Goal: Task Accomplishment & Management: Manage account settings

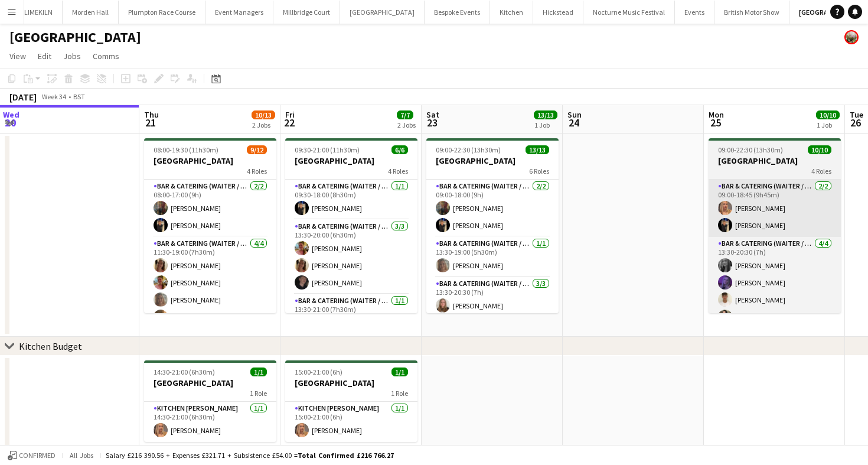
scroll to position [0, 286]
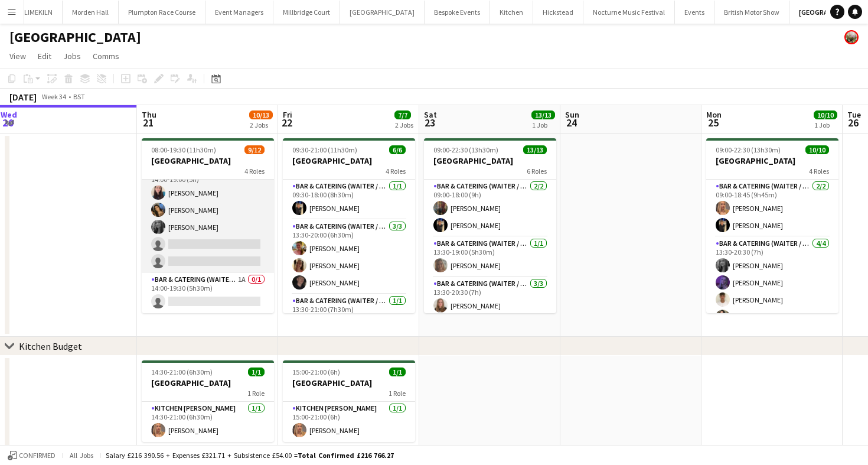
click at [234, 243] on app-card-role "Bar & Catering (Waiter / waitress) 2I 3/5 14:00-19:00 (5h) Heidi Croucher Alish…" at bounding box center [208, 218] width 132 height 109
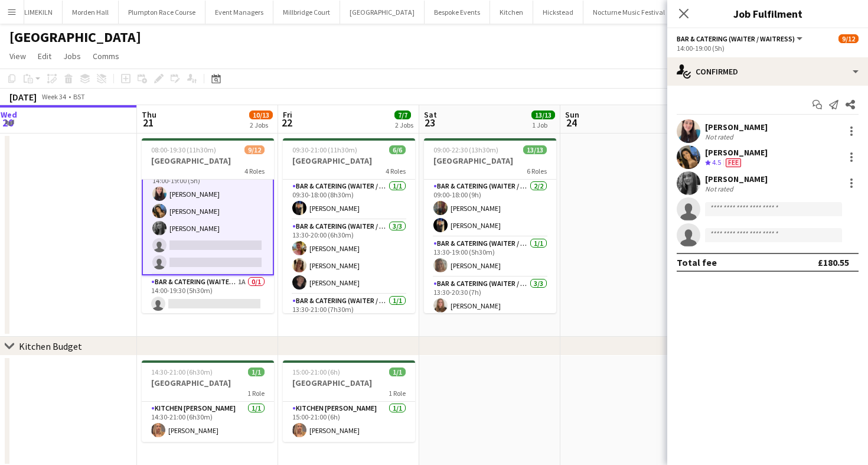
scroll to position [165, 0]
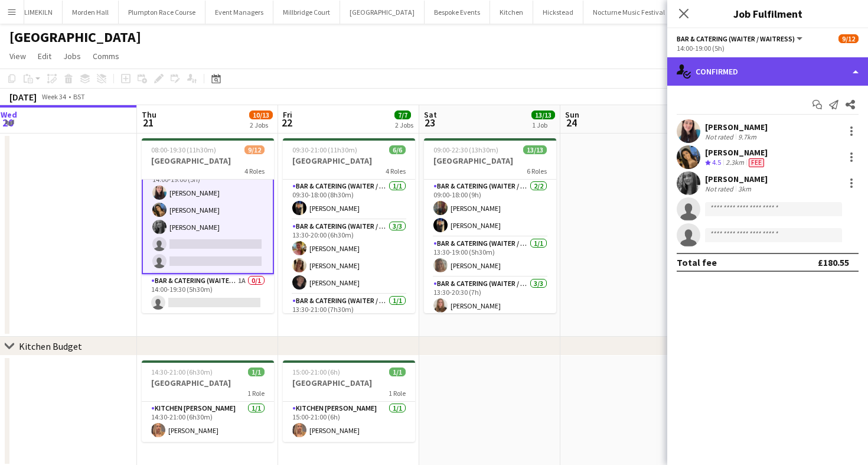
click at [700, 71] on div "single-neutral-actions-check-2 Confirmed" at bounding box center [767, 71] width 201 height 28
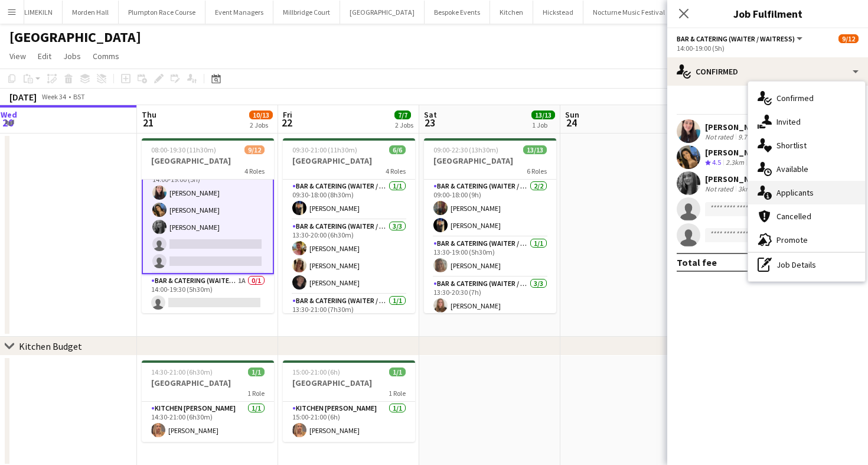
click at [782, 193] on div "single-neutral-actions-information Applicants" at bounding box center [806, 193] width 117 height 24
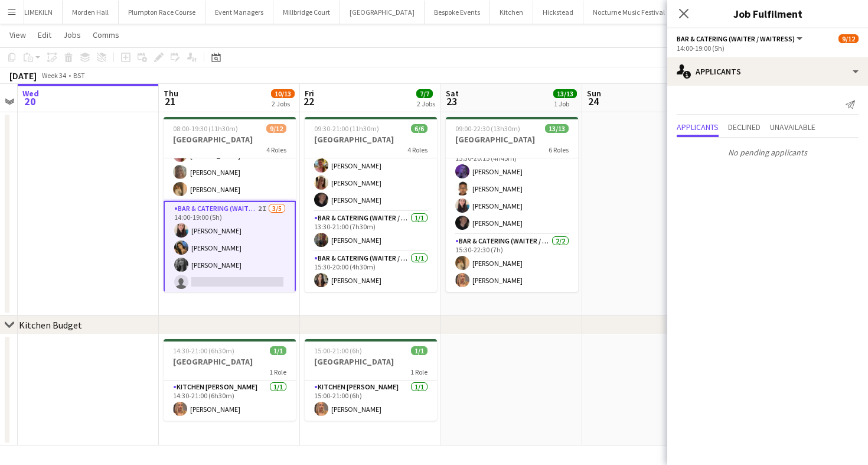
scroll to position [107, 0]
click at [243, 228] on app-card-role "Bar & Catering (Waiter / waitress) 2I 3/5 14:00-19:00 (5h) Heidi Croucher Alish…" at bounding box center [230, 255] width 132 height 111
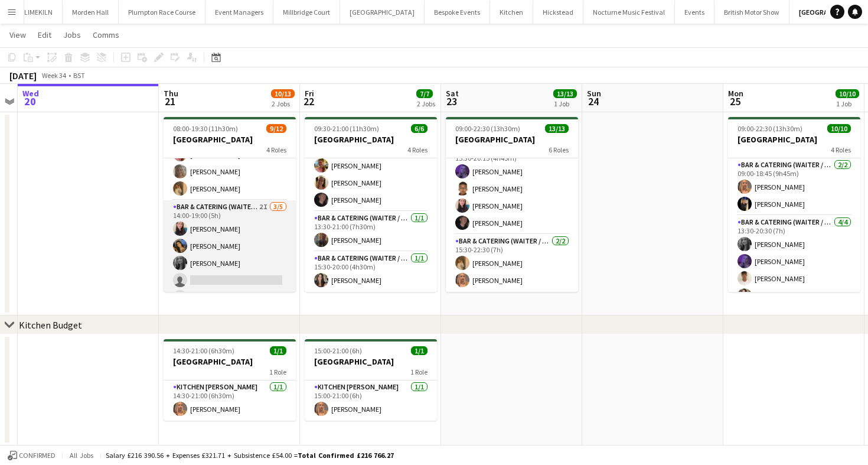
click at [243, 228] on app-card-role "Bar & Catering (Waiter / waitress) 2I 3/5 14:00-19:00 (5h) Heidi Croucher Alish…" at bounding box center [230, 254] width 132 height 109
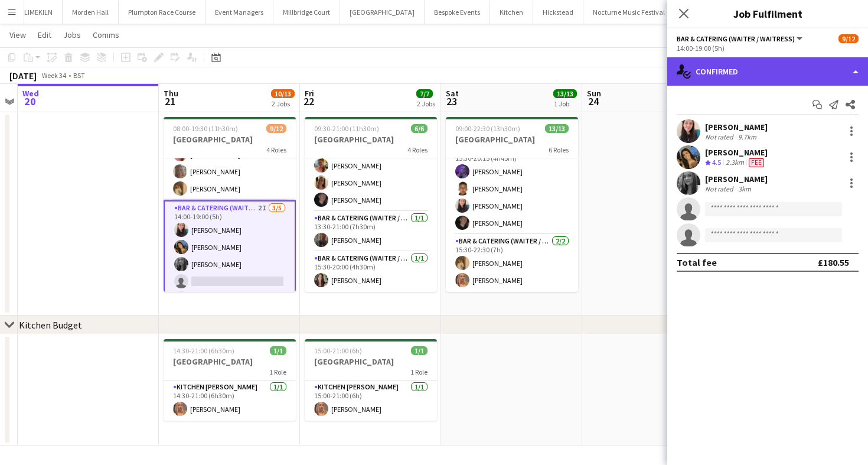
click at [720, 81] on div "single-neutral-actions-check-2 Confirmed" at bounding box center [767, 71] width 201 height 28
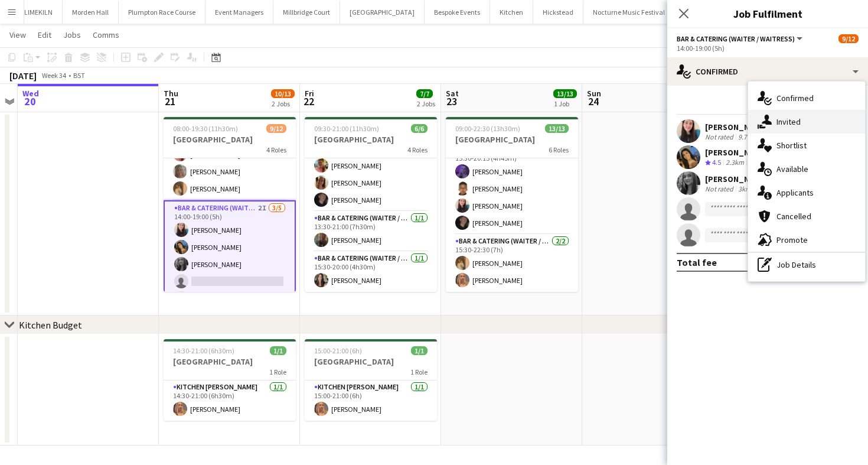
click at [772, 116] on div "single-neutral-actions-share-1 Invited" at bounding box center [806, 122] width 117 height 24
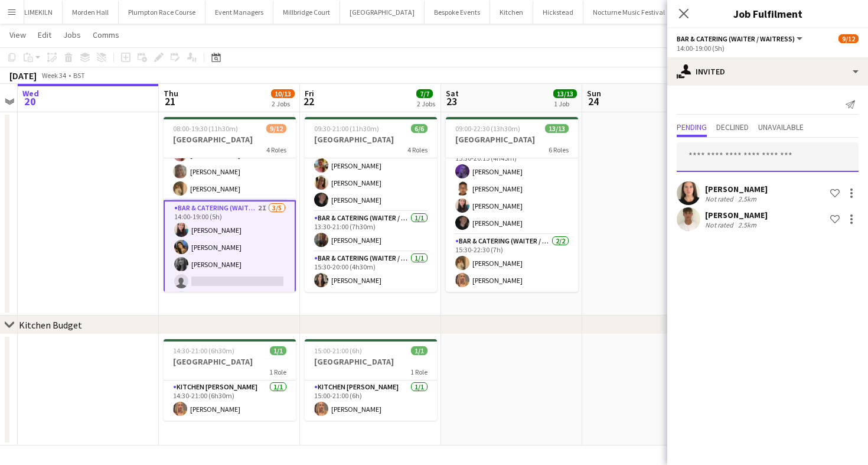
click at [742, 155] on input "text" at bounding box center [768, 157] width 182 height 30
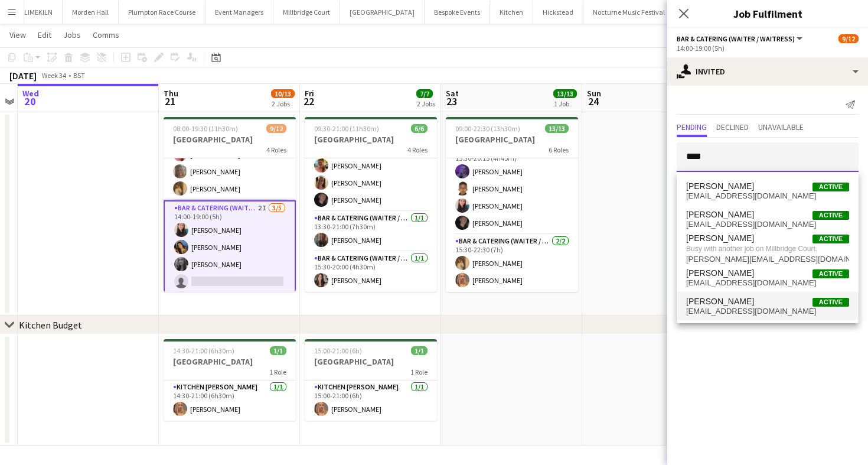
type input "****"
click at [744, 304] on span "Adam Wade Active" at bounding box center [767, 301] width 163 height 10
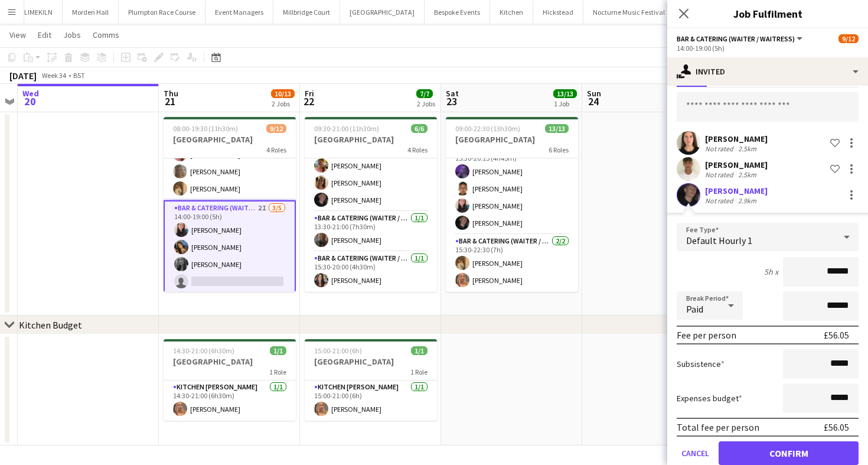
scroll to position [68, 0]
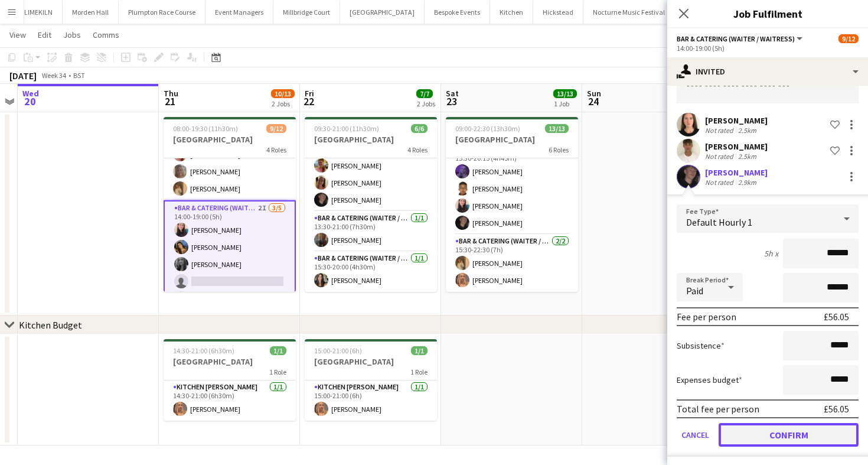
click at [768, 428] on button "Confirm" at bounding box center [789, 435] width 140 height 24
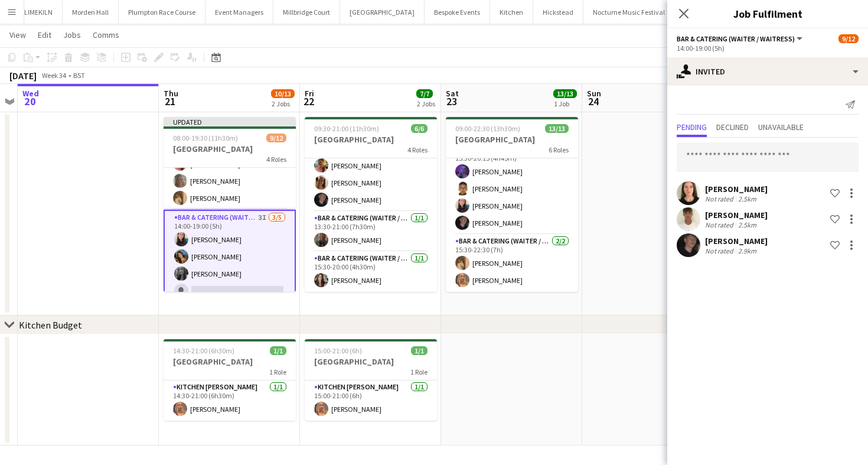
scroll to position [0, 0]
click at [540, 67] on div "August 2025 Week 34 • BST Publish 1 job Revert 1 job" at bounding box center [434, 75] width 868 height 17
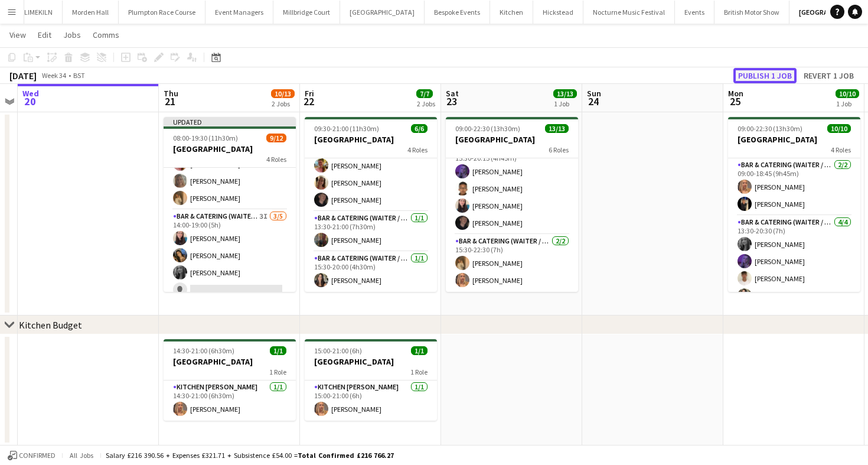
click at [751, 68] on button "Publish 1 job" at bounding box center [764, 75] width 63 height 15
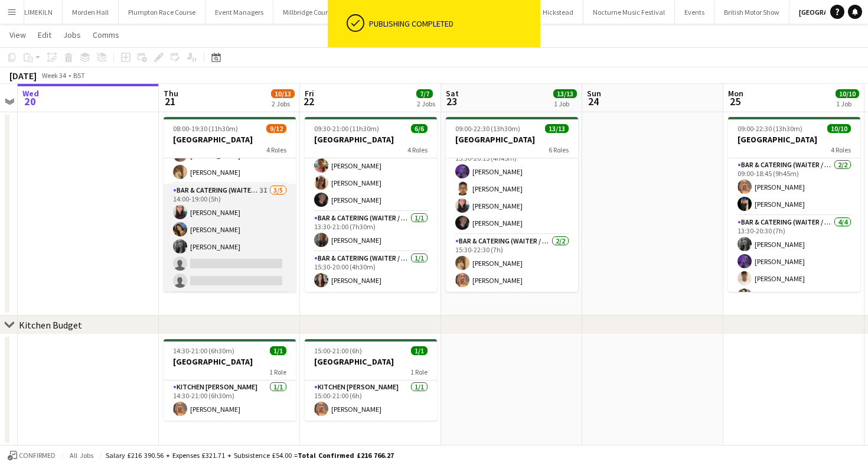
scroll to position [164, 0]
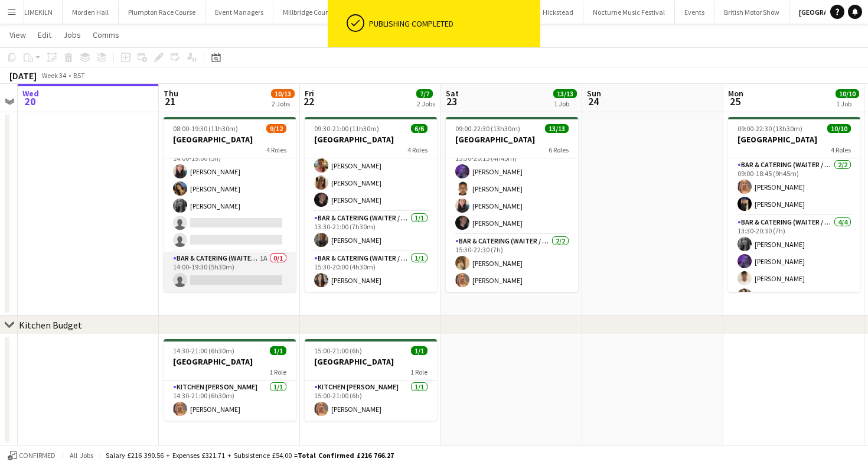
click at [249, 277] on app-card-role "Bar & Catering (Waiter / waitress) 1A 0/1 14:00-19:30 (5h30m) single-neutral-ac…" at bounding box center [230, 272] width 132 height 40
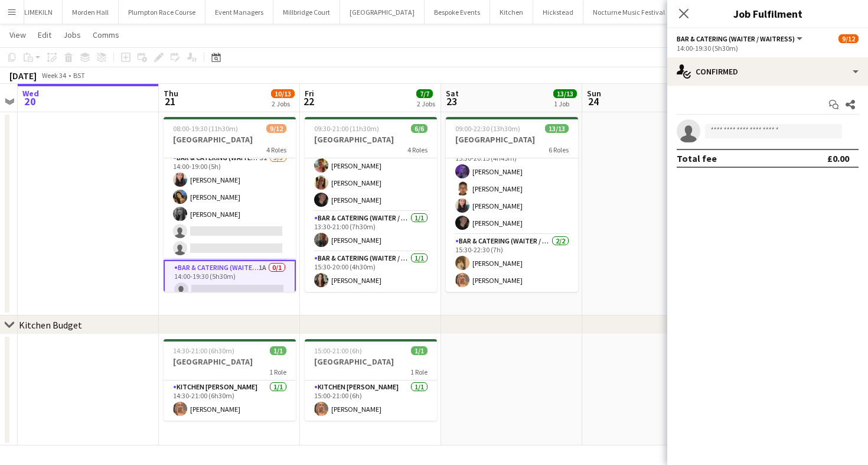
scroll to position [156, 0]
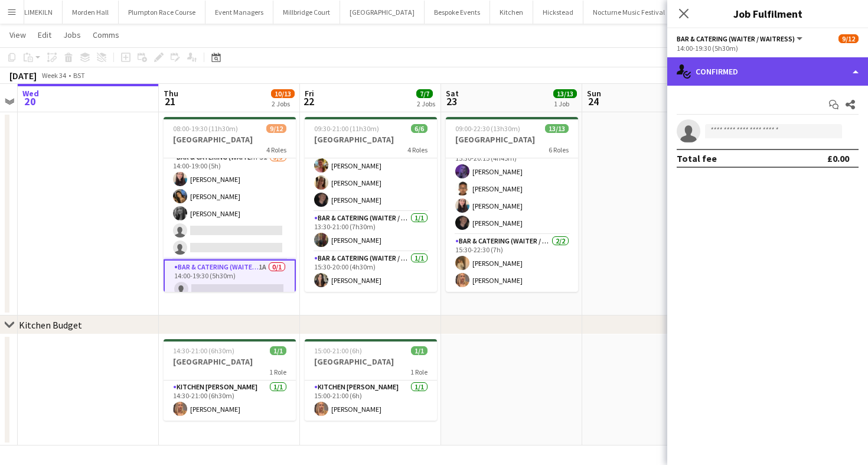
click at [730, 61] on div "single-neutral-actions-check-2 Confirmed" at bounding box center [767, 71] width 201 height 28
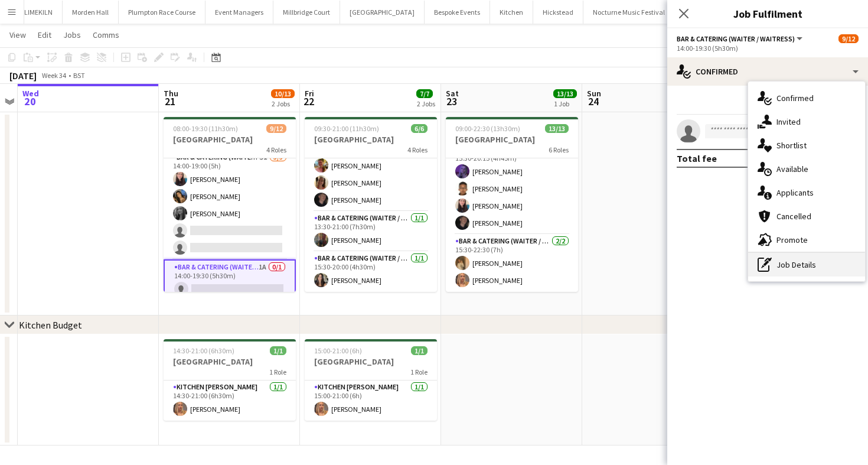
click at [779, 260] on div "pen-write Job Details" at bounding box center [806, 265] width 117 height 24
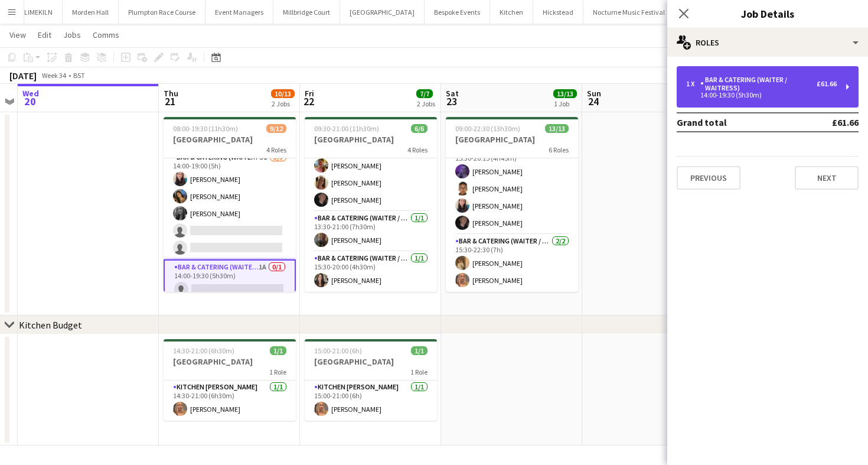
click at [719, 92] on div "14:00-19:30 (5h30m)" at bounding box center [761, 95] width 151 height 6
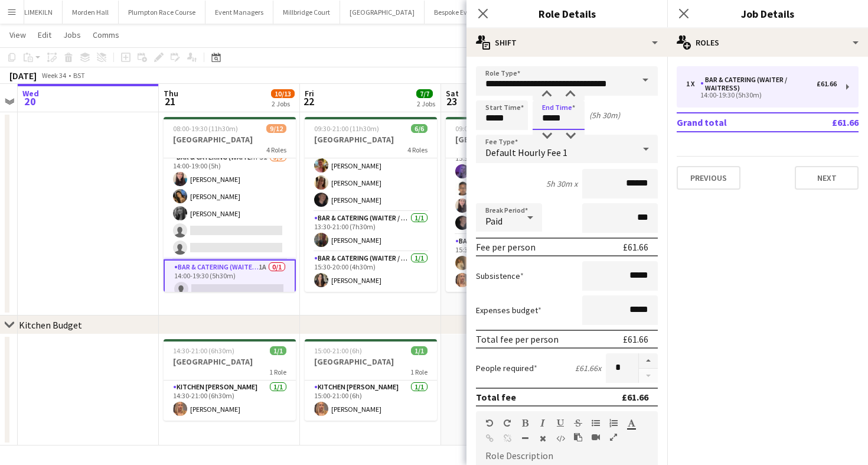
click at [555, 121] on input "*****" at bounding box center [559, 115] width 52 height 30
click at [569, 133] on div at bounding box center [571, 136] width 24 height 12
type input "*****"
click at [569, 133] on div at bounding box center [571, 136] width 24 height 12
click at [412, 84] on app-board-header-date "Fri 22 7/7 2 Jobs" at bounding box center [370, 98] width 141 height 28
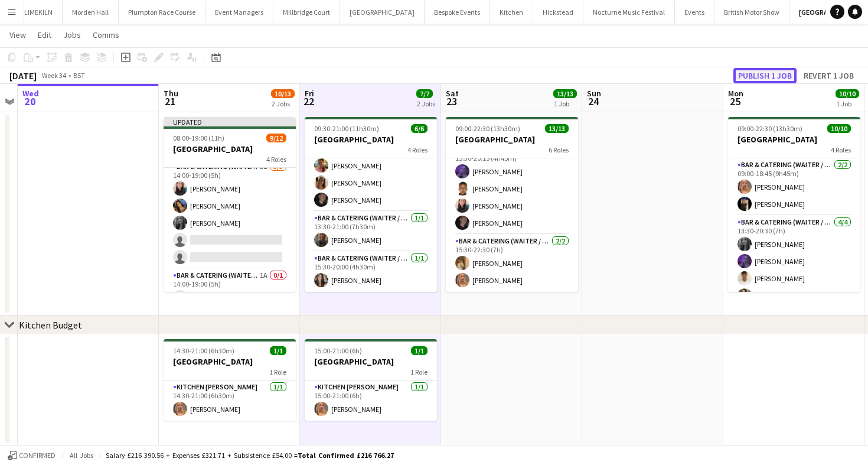
click at [760, 74] on button "Publish 1 job" at bounding box center [764, 75] width 63 height 15
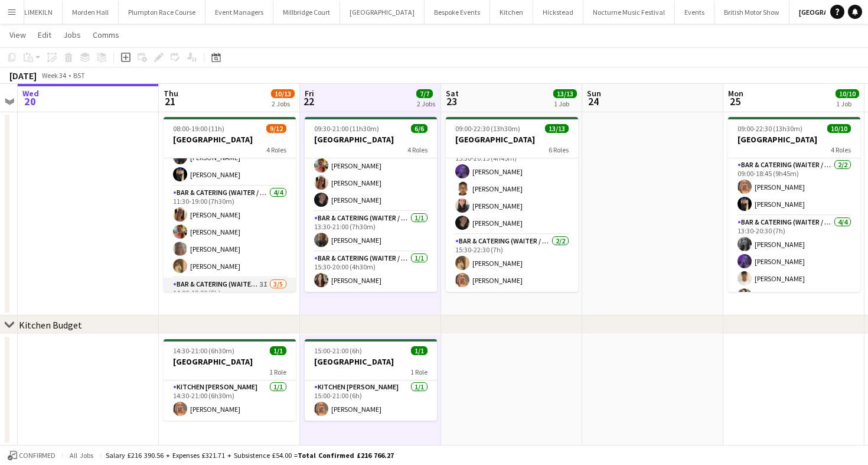
scroll to position [164, 0]
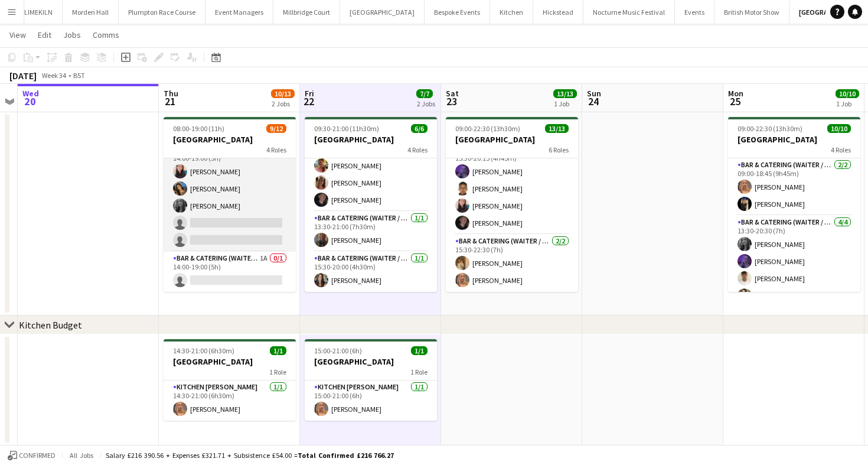
click at [243, 223] on app-card-role "Bar & Catering (Waiter / waitress) 3I 3/5 14:00-19:00 (5h) Heidi Croucher Alish…" at bounding box center [230, 197] width 132 height 109
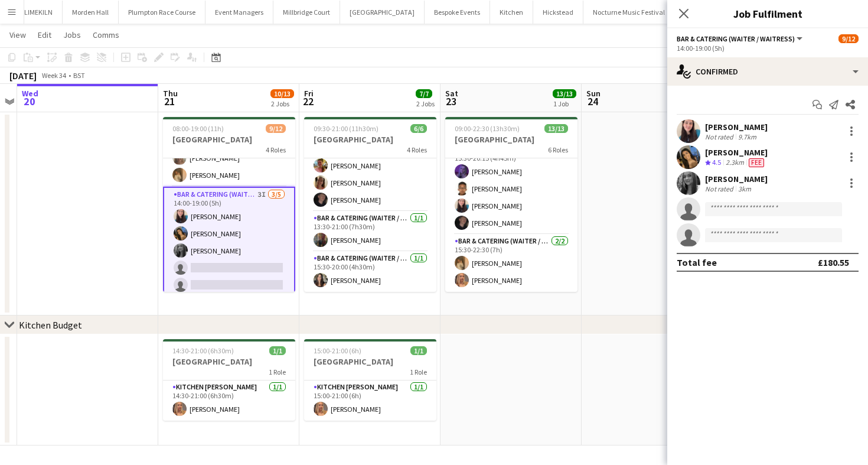
scroll to position [122, 0]
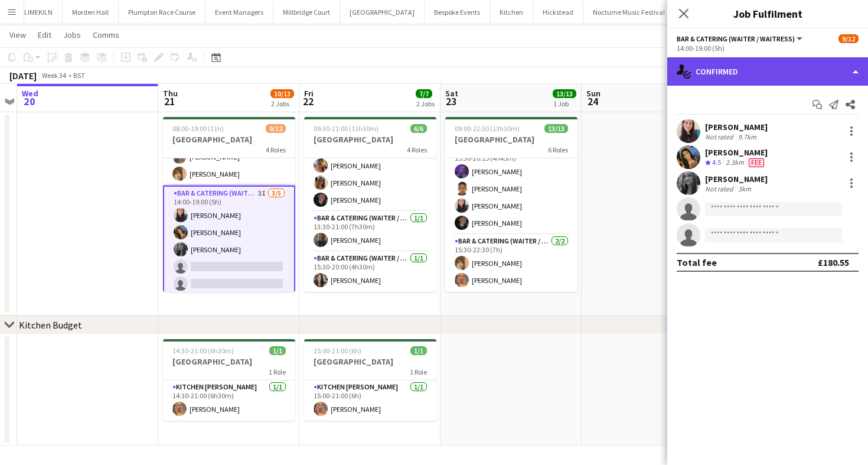
click at [778, 63] on div "single-neutral-actions-check-2 Confirmed" at bounding box center [767, 71] width 201 height 28
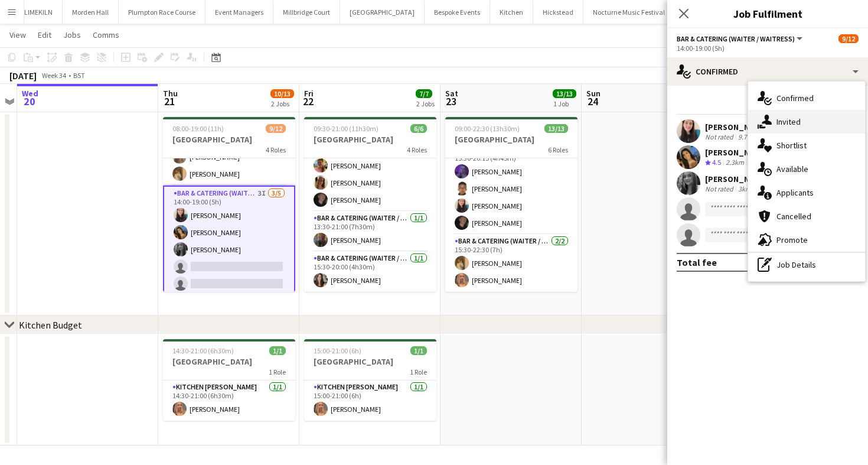
click at [798, 127] on div "single-neutral-actions-share-1 Invited" at bounding box center [806, 122] width 117 height 24
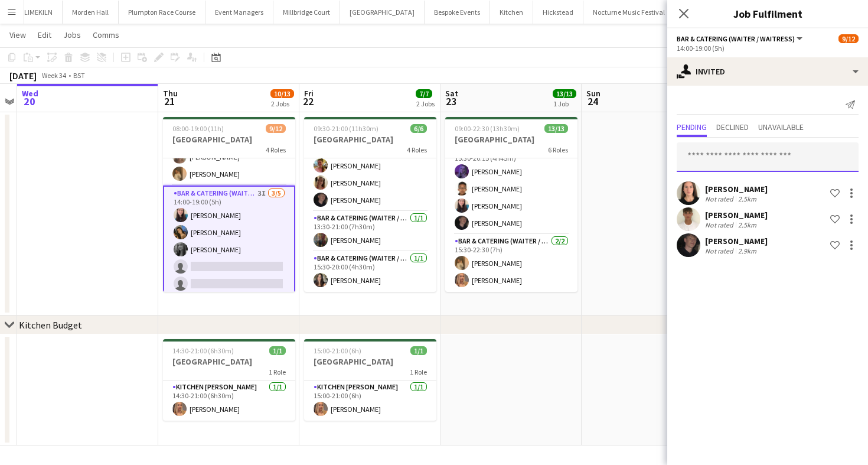
click at [744, 161] on input "text" at bounding box center [768, 157] width 182 height 30
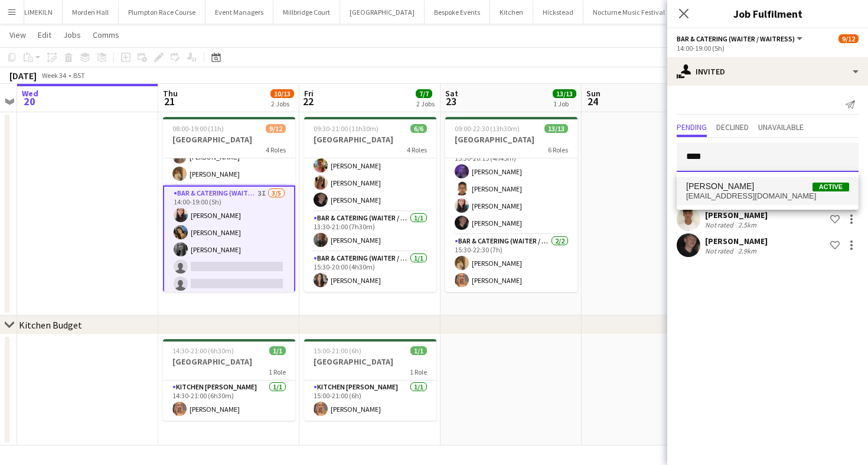
type input "****"
click at [745, 194] on span "saraperotti2006@gmail.com" at bounding box center [767, 195] width 163 height 9
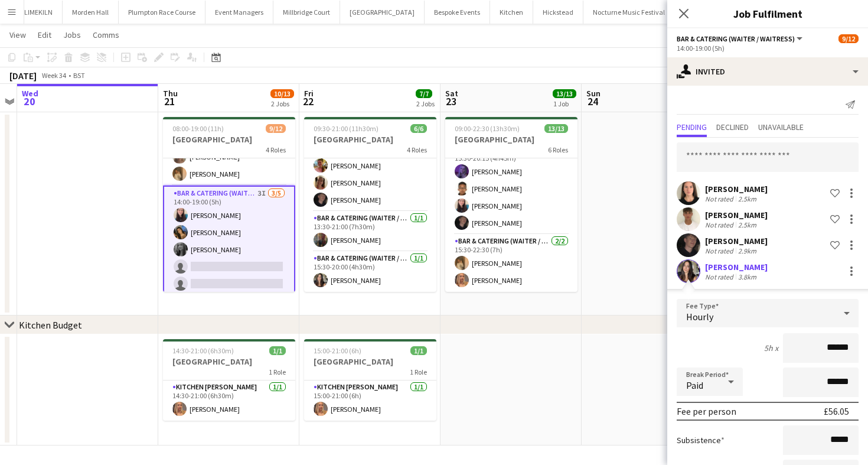
click at [765, 427] on div "Subsistence *****" at bounding box center [768, 440] width 182 height 30
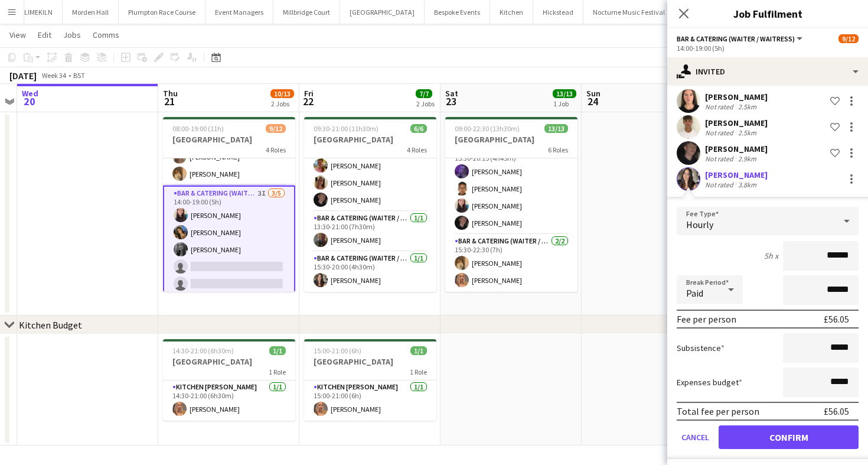
scroll to position [93, 0]
click at [768, 432] on button "Confirm" at bounding box center [789, 436] width 140 height 24
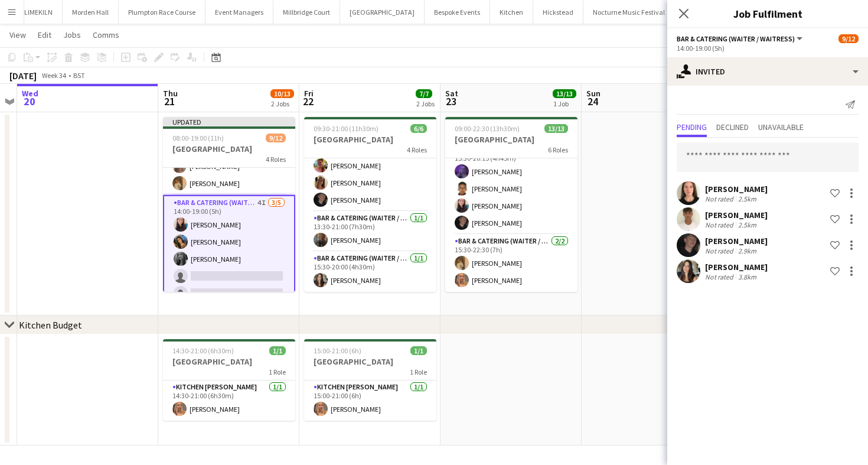
click at [521, 88] on app-board-header-date "Sat 23 13/13 1 Job" at bounding box center [510, 98] width 141 height 28
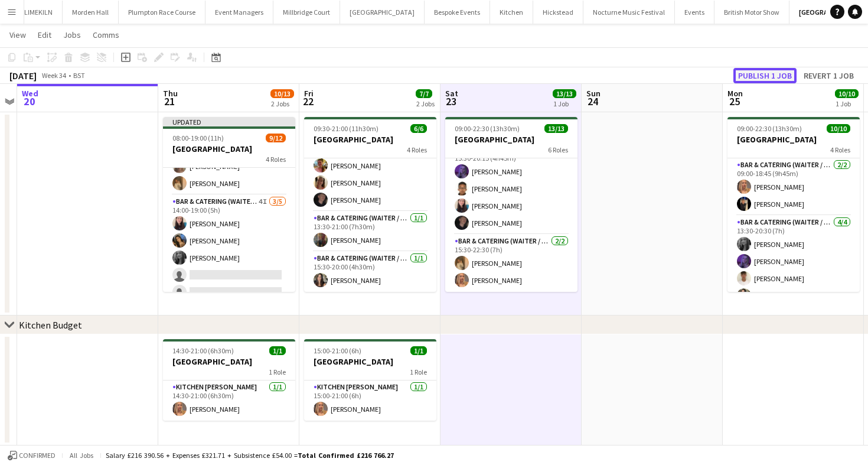
click at [763, 77] on button "Publish 1 job" at bounding box center [764, 75] width 63 height 15
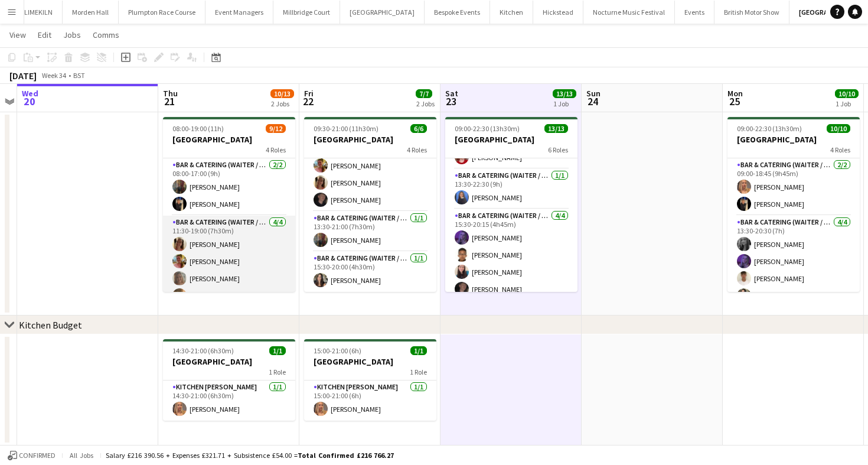
scroll to position [164, 0]
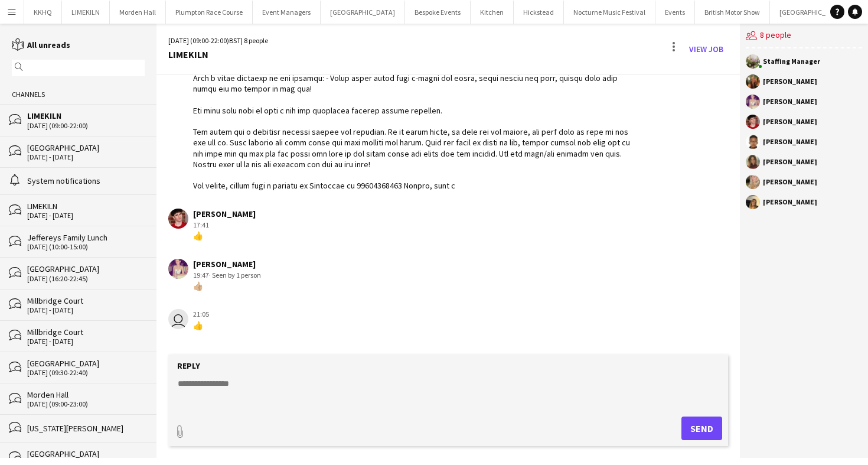
scroll to position [132, 0]
click at [78, 18] on button "LIMEKILN Close" at bounding box center [86, 12] width 48 height 23
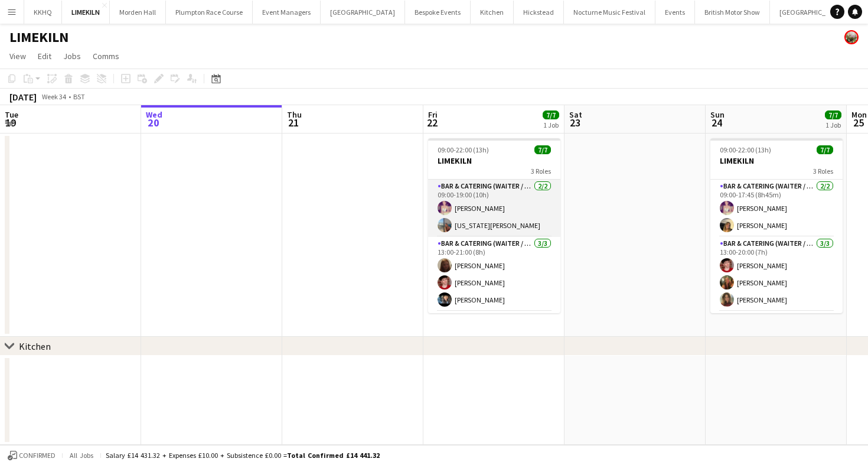
click at [481, 204] on app-card-role "Bar & Catering (Waiter / waitress) [DATE] 09:00-19:00 (10h) [PERSON_NAME] [US_S…" at bounding box center [494, 207] width 132 height 57
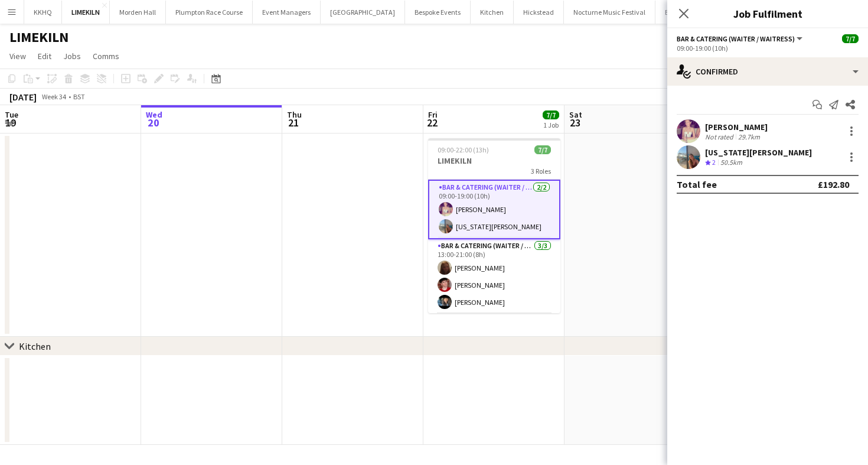
scroll to position [58, 0]
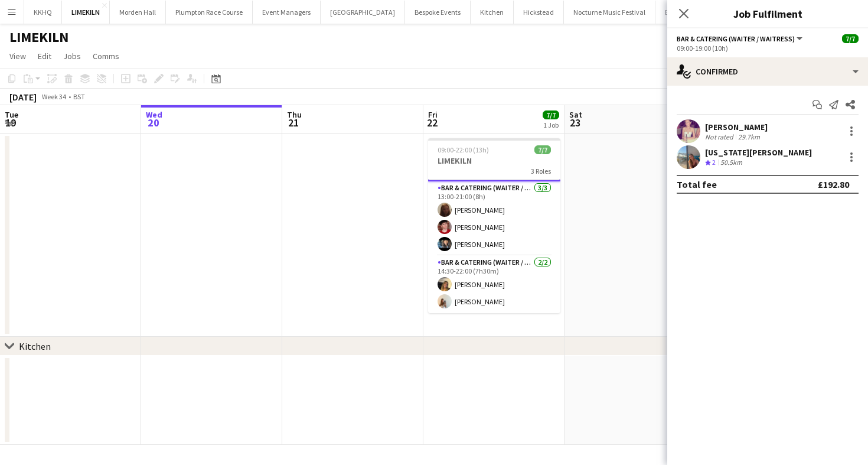
click at [352, 73] on app-toolbar "Copy Paste Paste Command V Paste with crew Command Shift V Paste linked Job [GE…" at bounding box center [434, 78] width 868 height 20
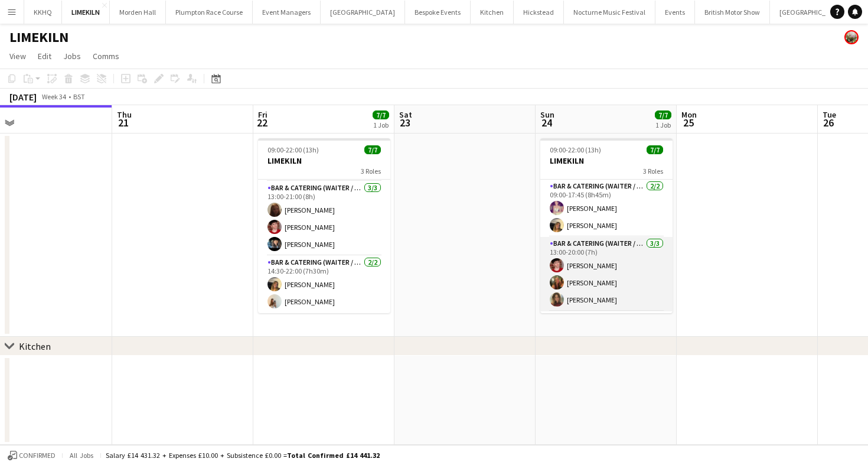
scroll to position [55, 0]
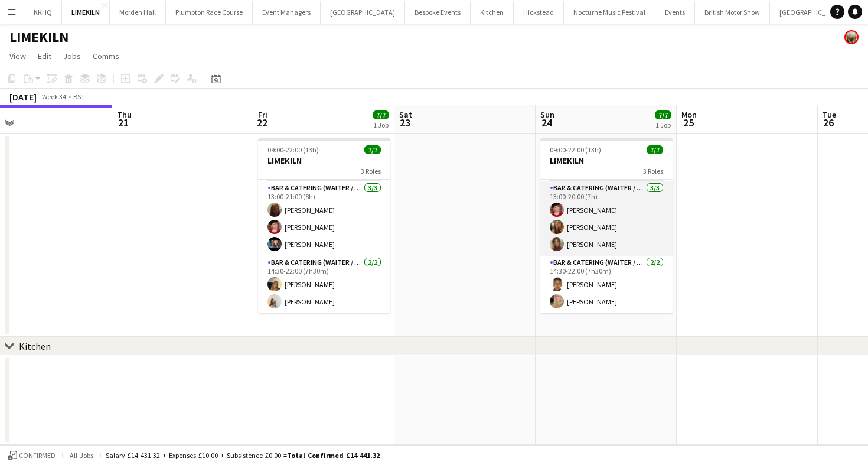
click at [605, 226] on app-card-role "Bar & Catering (Waiter / waitress) [DATE] 13:00-20:00 (7h) [PERSON_NAME] [PERSO…" at bounding box center [606, 218] width 132 height 74
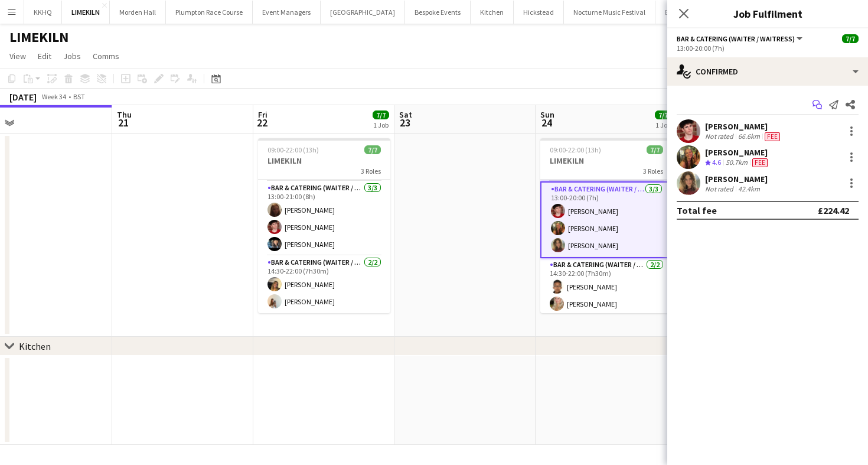
click at [818, 104] on icon at bounding box center [819, 107] width 6 height 6
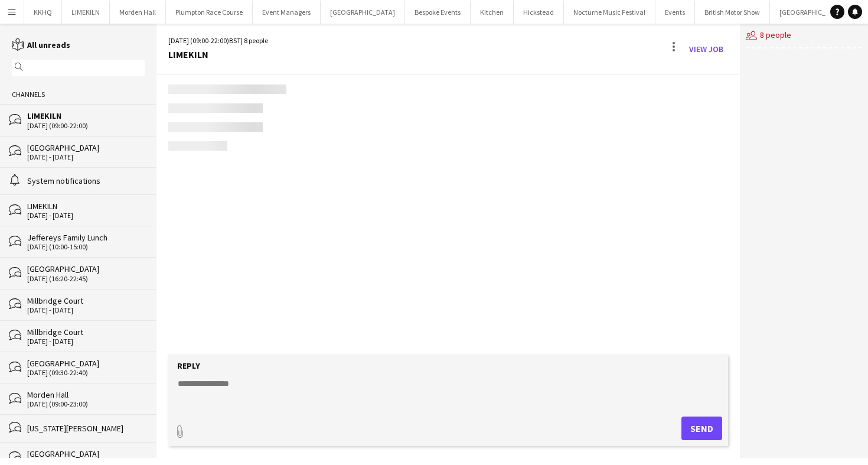
scroll to position [132, 0]
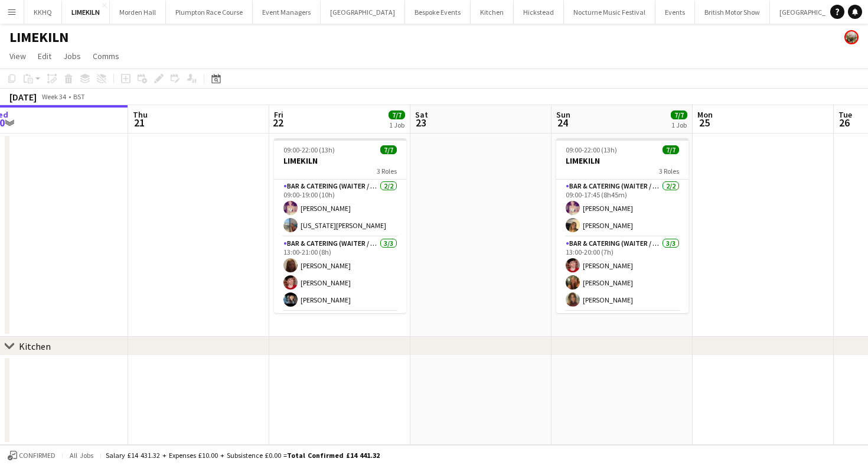
click at [750, 24] on div "LIMEKILN" at bounding box center [434, 35] width 868 height 22
click at [770, 21] on button "[GEOGRAPHIC_DATA] Close" at bounding box center [812, 12] width 84 height 23
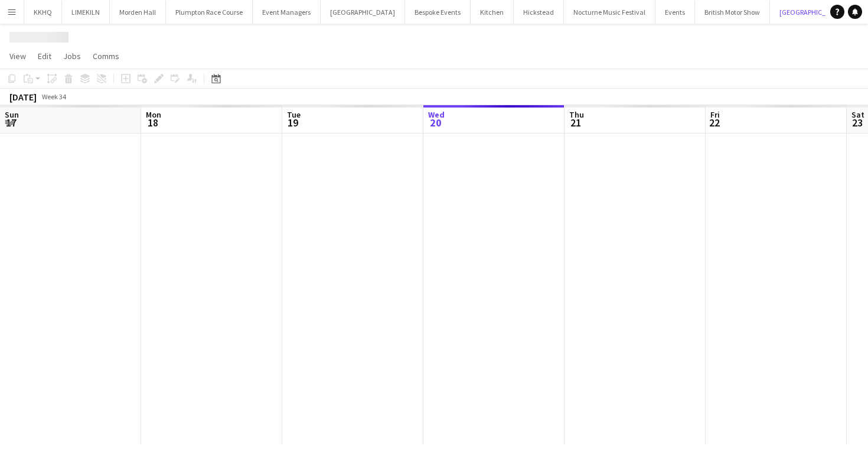
scroll to position [0, 282]
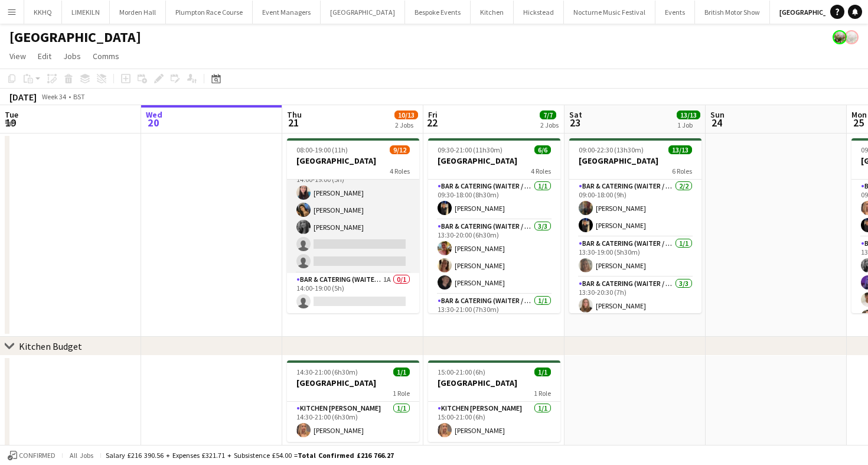
click at [336, 238] on app-card-role "Bar & Catering (Waiter / waitress) 4I [DATE] 14:00-19:00 (5h) [PERSON_NAME] [PE…" at bounding box center [353, 218] width 132 height 109
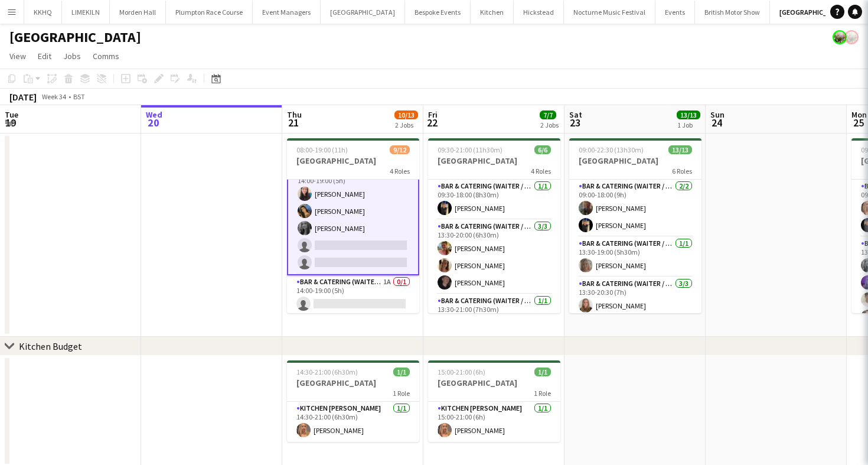
scroll to position [165, 0]
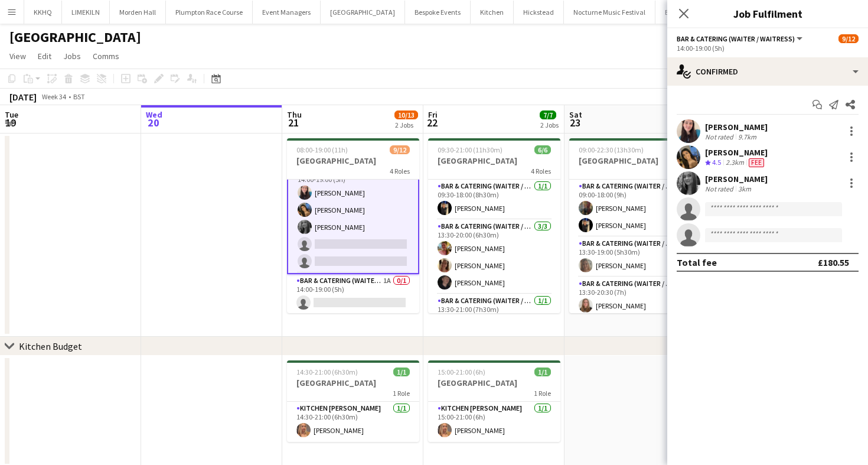
click at [708, 92] on div "Start chat Send notification Share [PERSON_NAME] Not rated 9.7km [PERSON_NAME] …" at bounding box center [767, 183] width 201 height 195
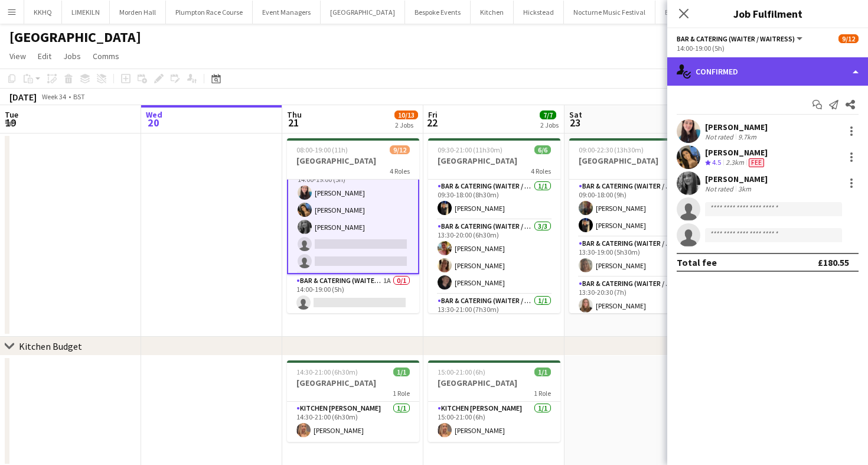
click at [708, 68] on div "single-neutral-actions-check-2 Confirmed" at bounding box center [767, 71] width 201 height 28
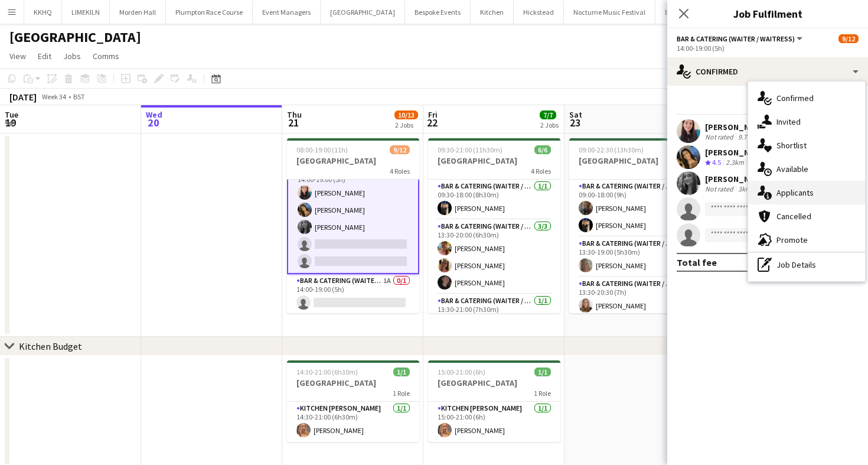
click at [769, 185] on icon "single-neutral-actions-information" at bounding box center [764, 192] width 14 height 14
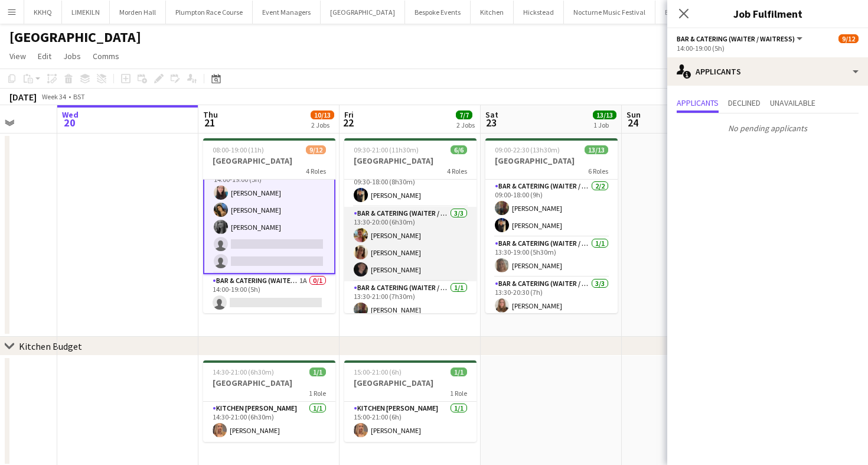
scroll to position [15, 0]
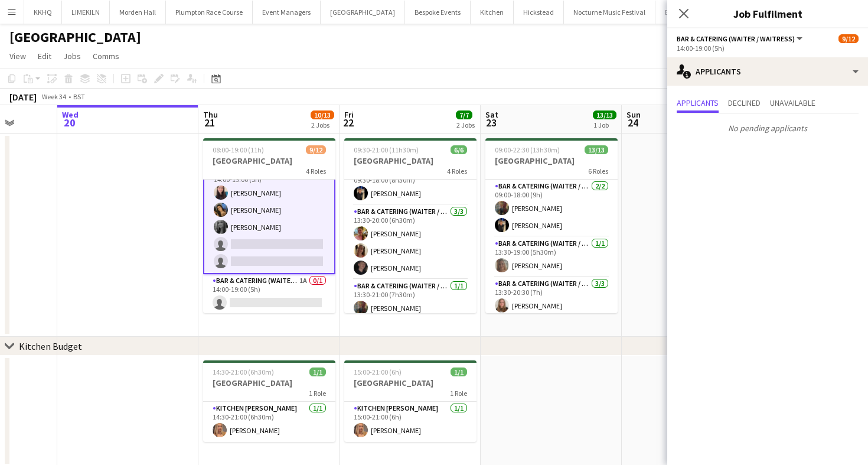
click at [368, 100] on div "[DATE] Week 34 • BST" at bounding box center [434, 97] width 868 height 17
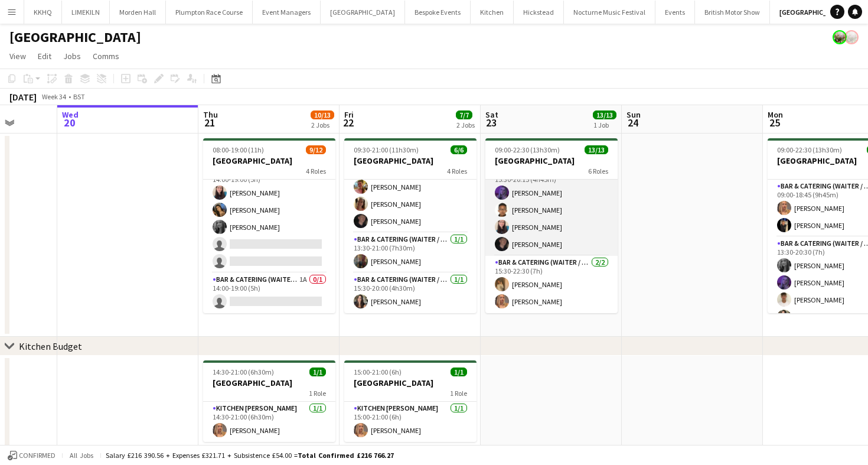
scroll to position [224, 0]
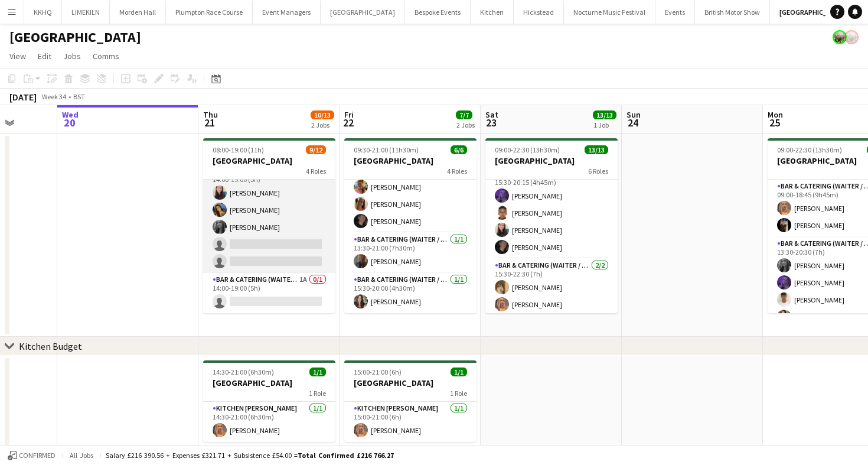
click at [241, 230] on app-card-role "Bar & Catering (Waiter / waitress) 4I [DATE] 14:00-19:00 (5h) [PERSON_NAME] [PE…" at bounding box center [269, 218] width 132 height 109
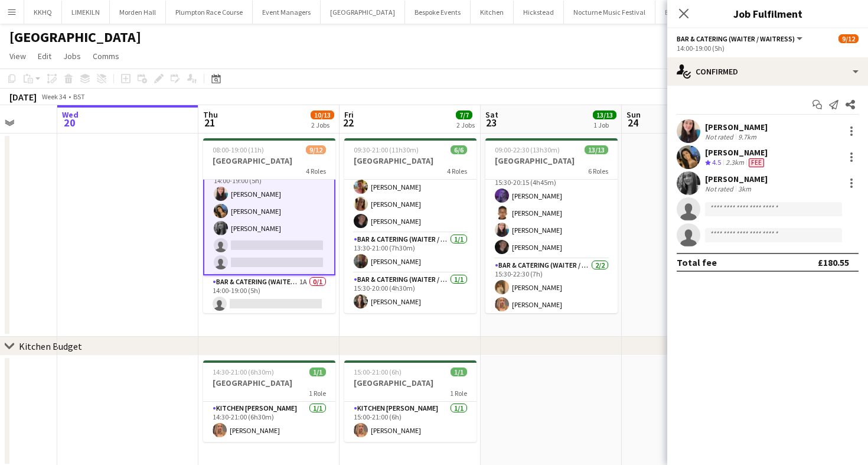
scroll to position [165, 0]
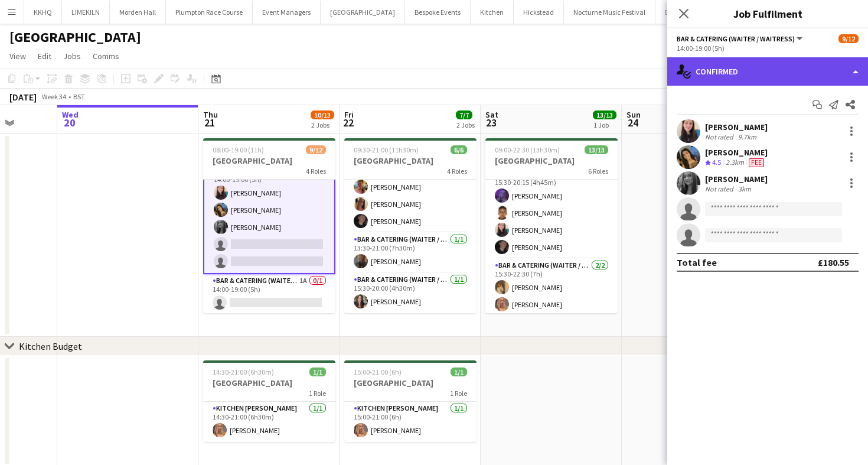
click at [729, 70] on div "single-neutral-actions-check-2 Confirmed" at bounding box center [767, 71] width 201 height 28
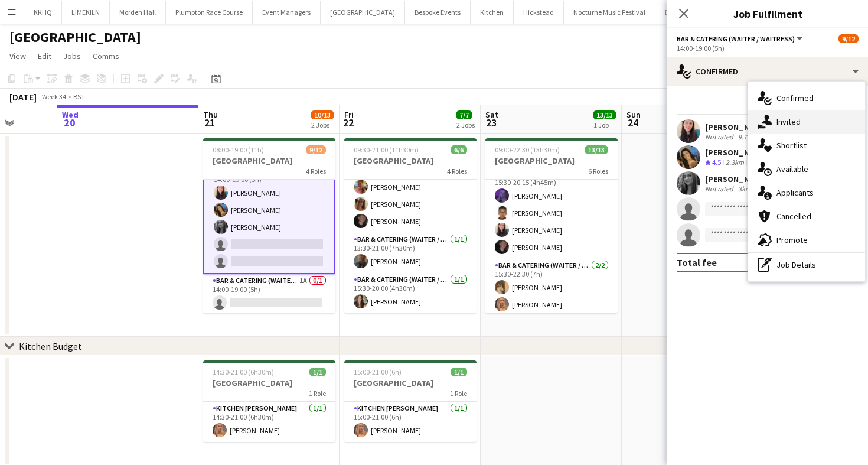
click at [784, 130] on div "single-neutral-actions-share-1 Invited" at bounding box center [806, 122] width 117 height 24
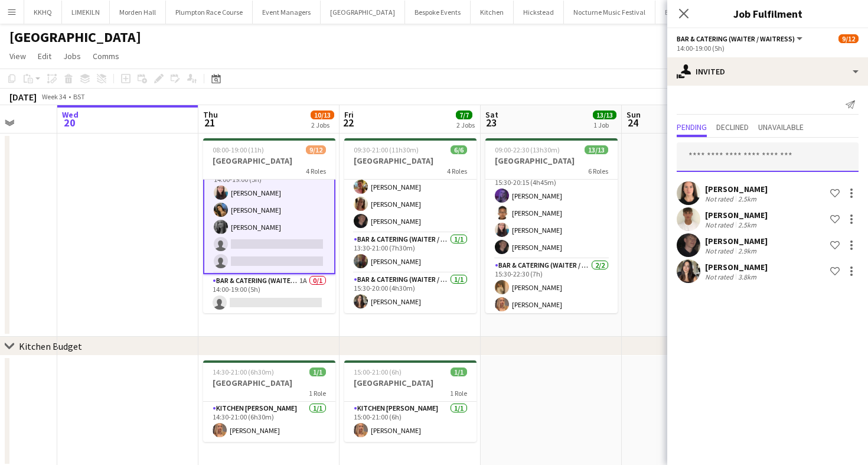
click at [762, 160] on input "text" at bounding box center [768, 157] width 182 height 30
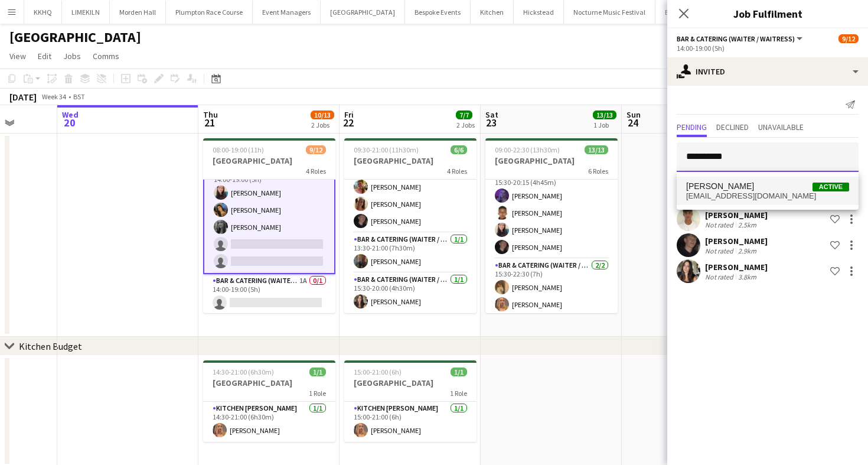
type input "**********"
click at [713, 200] on span "[EMAIL_ADDRESS][DOMAIN_NAME]" at bounding box center [767, 195] width 163 height 9
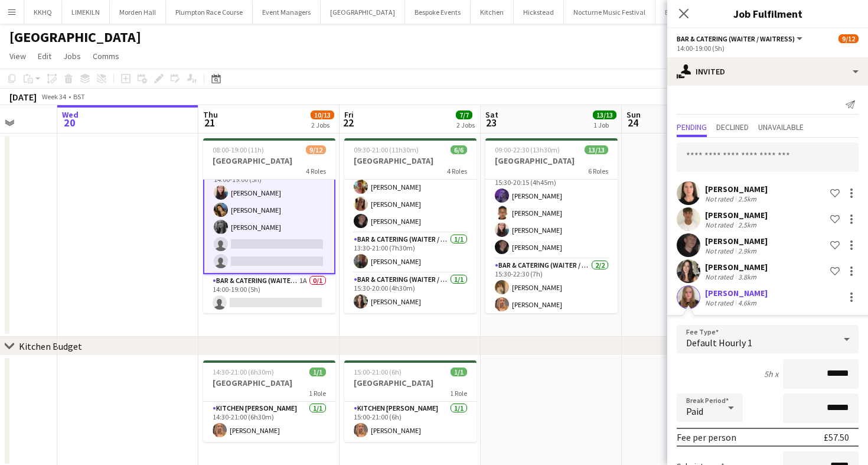
click at [765, 400] on div "Break Period Paid ******" at bounding box center [768, 408] width 182 height 30
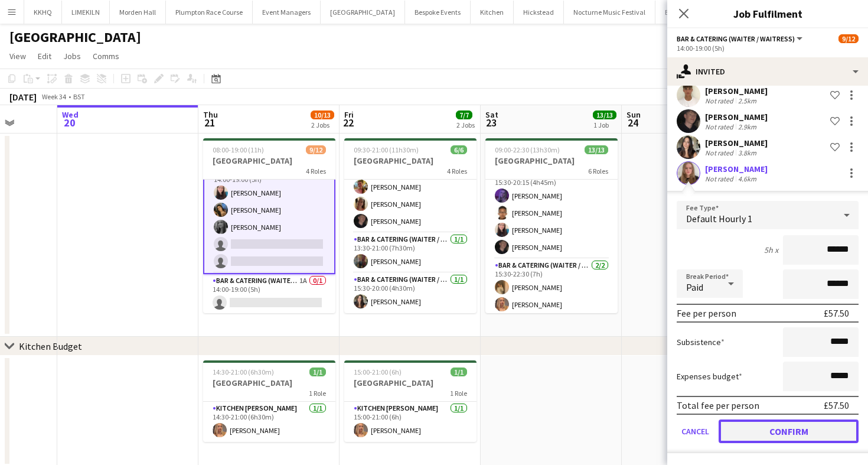
click at [791, 425] on button "Confirm" at bounding box center [789, 431] width 140 height 24
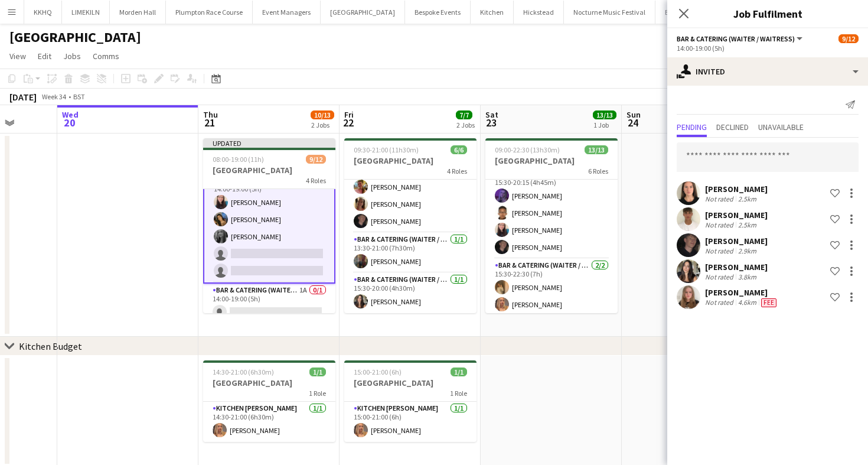
scroll to position [0, 0]
click at [602, 84] on app-toolbar "Copy Paste Paste Command V Paste with crew Command Shift V Paste linked Job [GE…" at bounding box center [434, 78] width 868 height 20
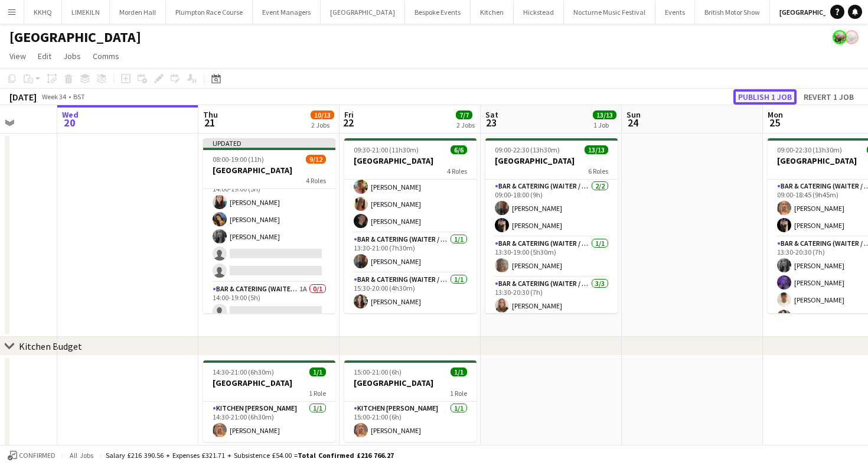
click at [778, 90] on button "Publish 1 job" at bounding box center [764, 96] width 63 height 15
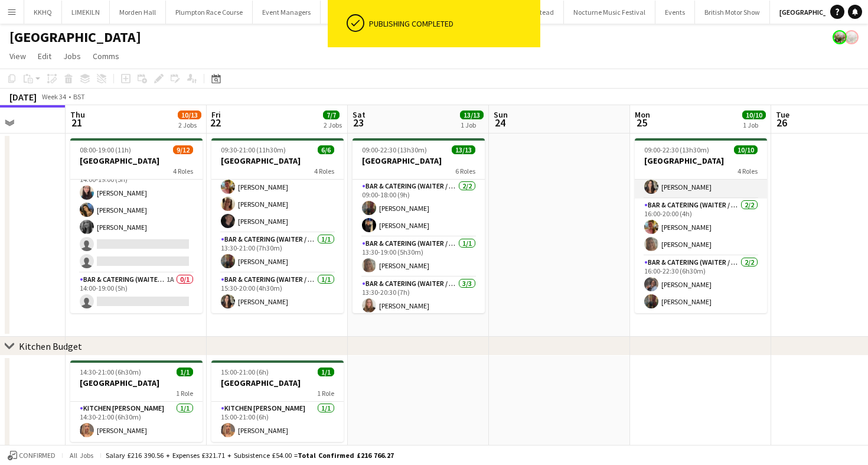
scroll to position [0, 499]
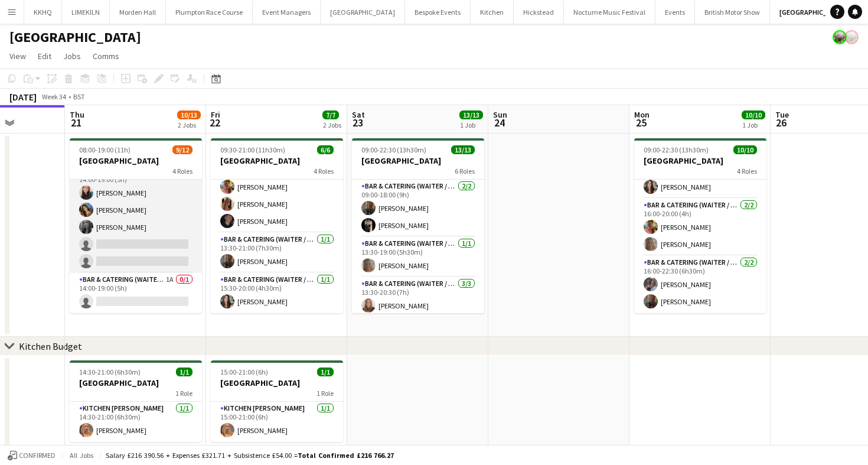
click at [151, 231] on app-card-role "Bar & Catering (Waiter / waitress) 5I [DATE] 14:00-19:00 (5h) [PERSON_NAME] [PE…" at bounding box center [136, 218] width 132 height 109
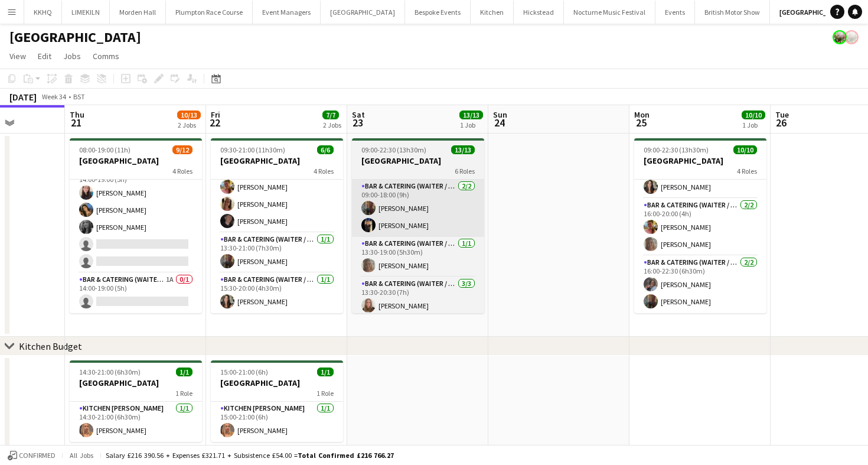
scroll to position [165, 0]
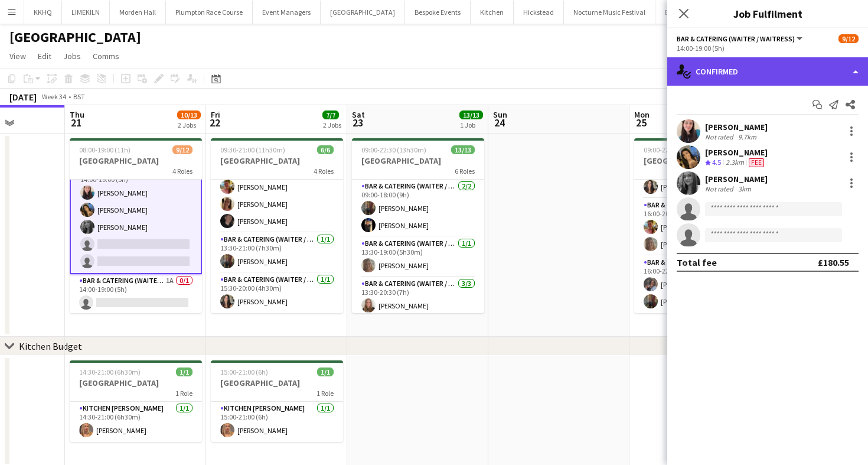
click at [799, 71] on div "single-neutral-actions-check-2 Confirmed" at bounding box center [767, 71] width 201 height 28
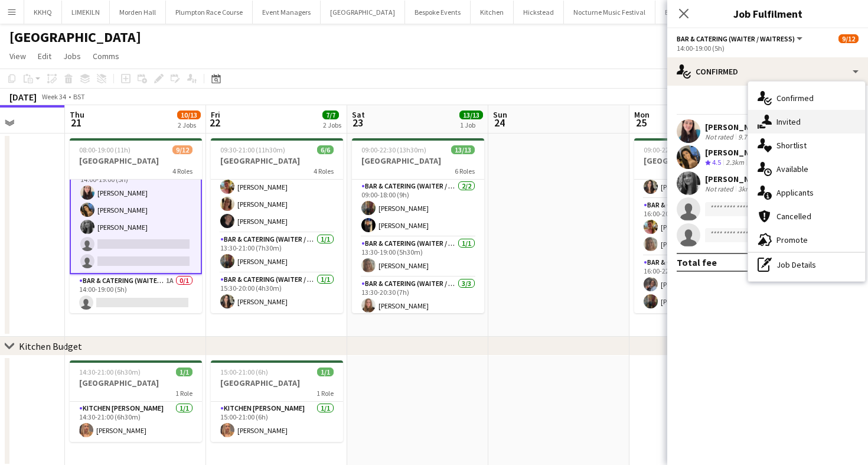
click at [788, 126] on div "single-neutral-actions-share-1 Invited" at bounding box center [806, 122] width 117 height 24
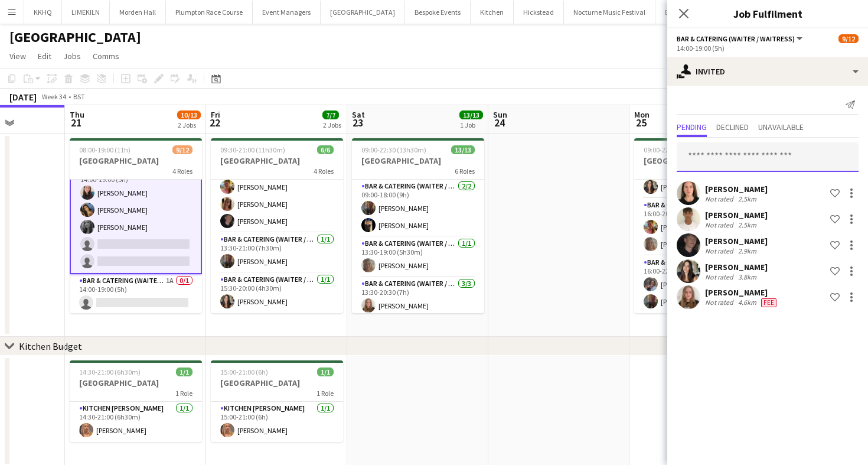
click at [725, 154] on input "text" at bounding box center [768, 157] width 182 height 30
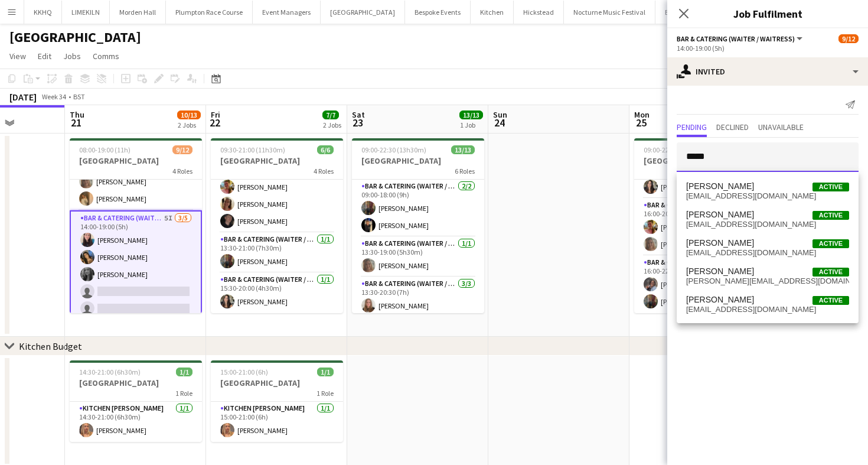
scroll to position [166, 0]
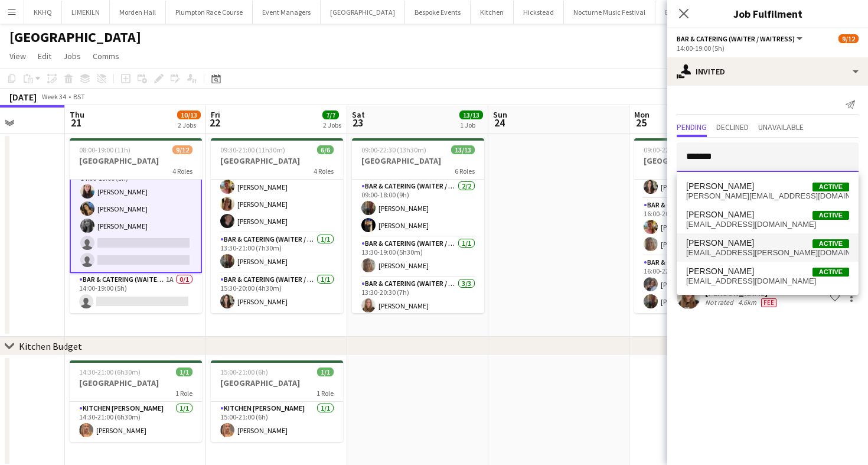
type input "*******"
click at [736, 241] on span "[PERSON_NAME]" at bounding box center [720, 243] width 68 height 10
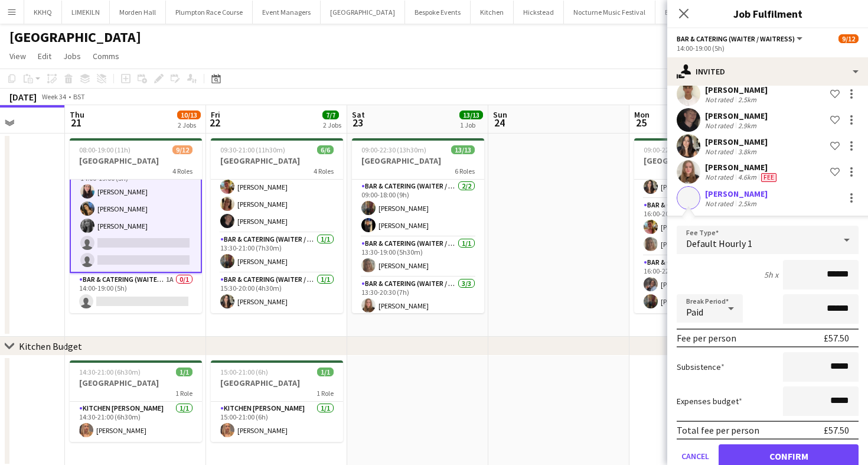
scroll to position [150, 0]
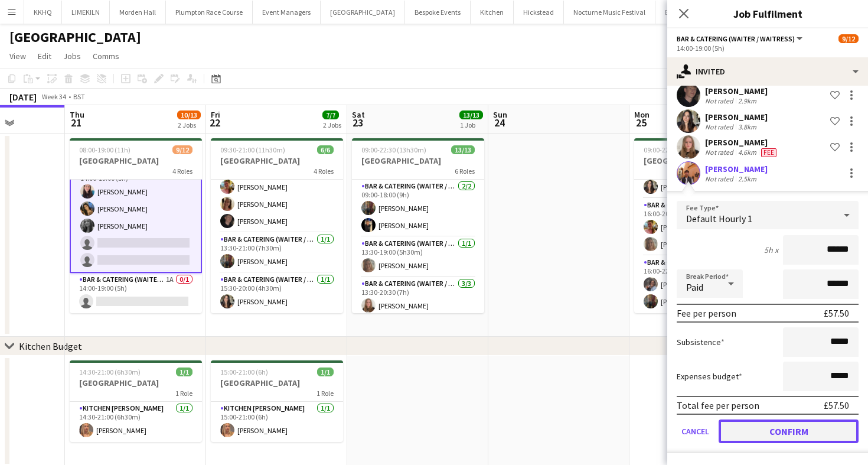
click at [762, 427] on button "Confirm" at bounding box center [789, 431] width 140 height 24
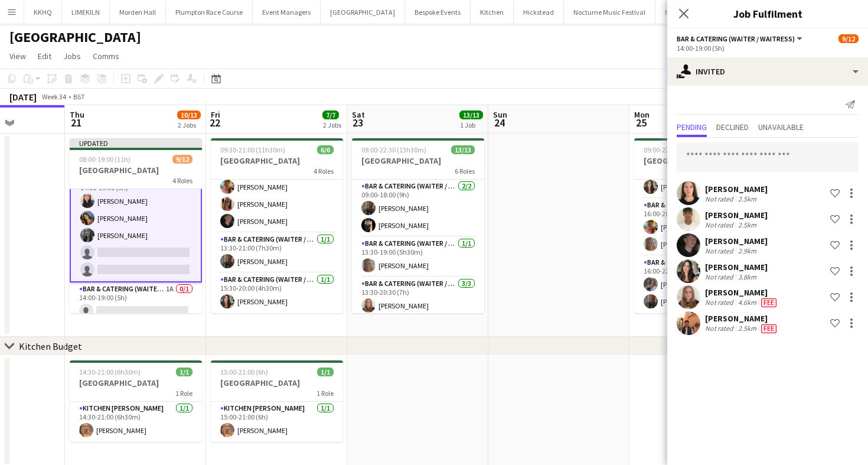
scroll to position [0, 0]
click at [749, 158] on input "text" at bounding box center [768, 157] width 182 height 30
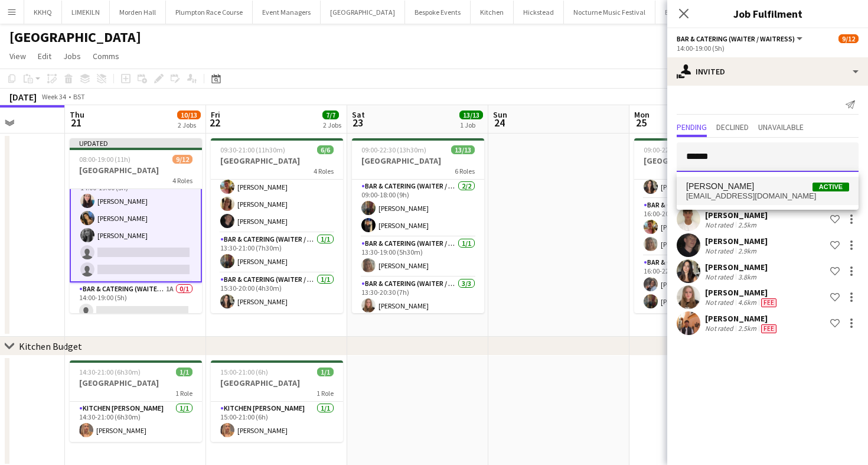
type input "******"
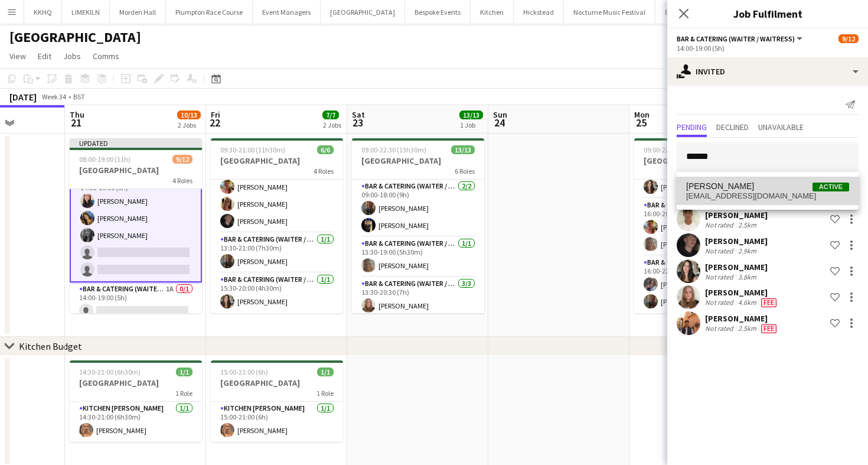
click at [757, 198] on span "[EMAIL_ADDRESS][DOMAIN_NAME]" at bounding box center [767, 195] width 163 height 9
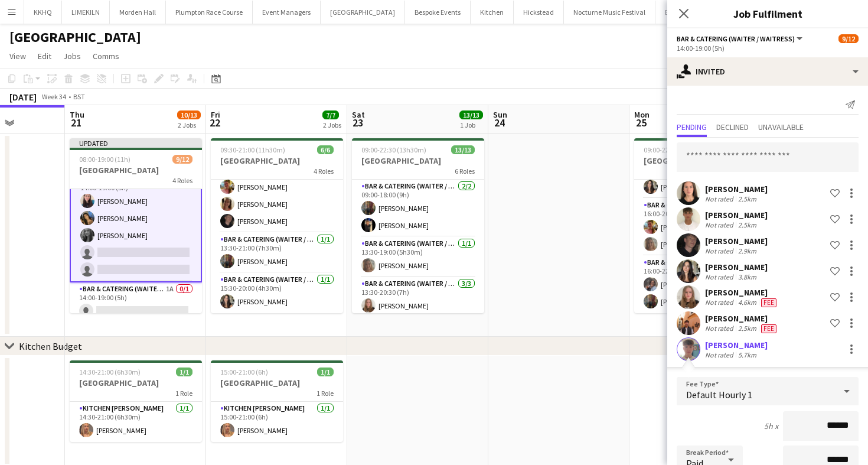
click at [757, 429] on div "5h x ******" at bounding box center [768, 426] width 182 height 30
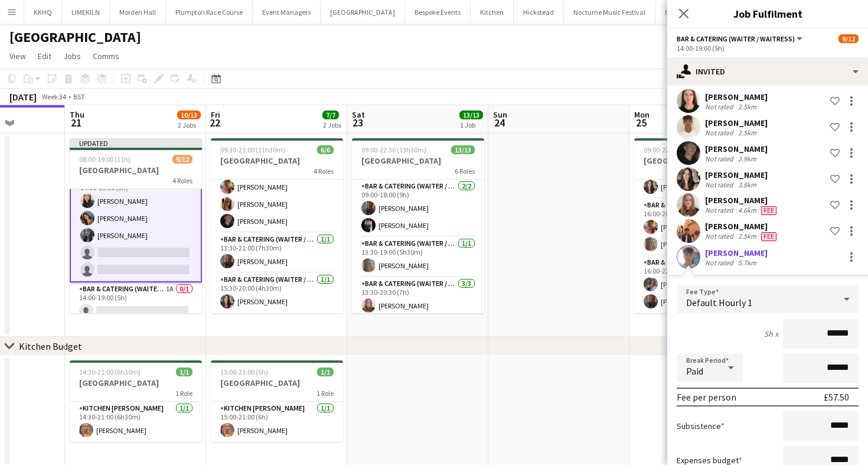
scroll to position [176, 0]
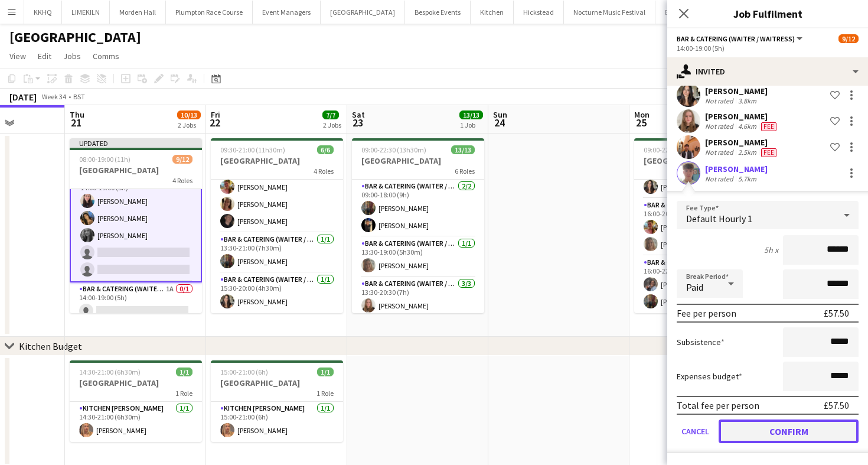
click at [765, 432] on button "Confirm" at bounding box center [789, 431] width 140 height 24
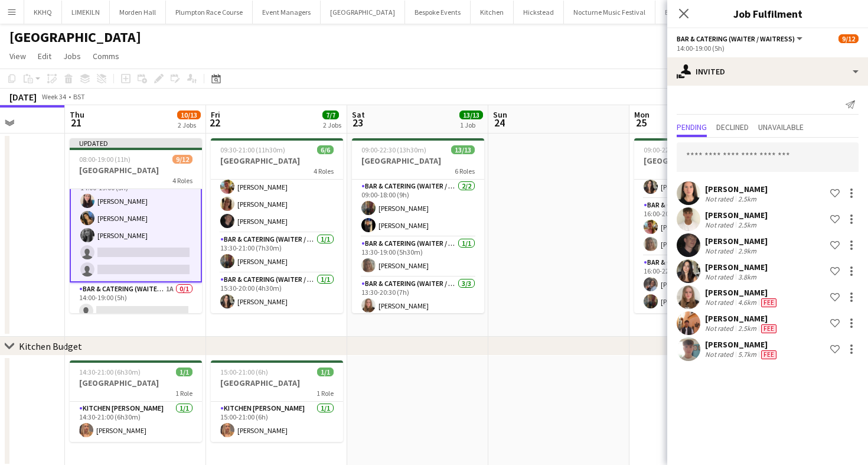
scroll to position [0, 0]
click at [569, 75] on app-toolbar "Copy Paste Paste Command V Paste with crew Command Shift V Paste linked Job [GE…" at bounding box center [434, 78] width 868 height 20
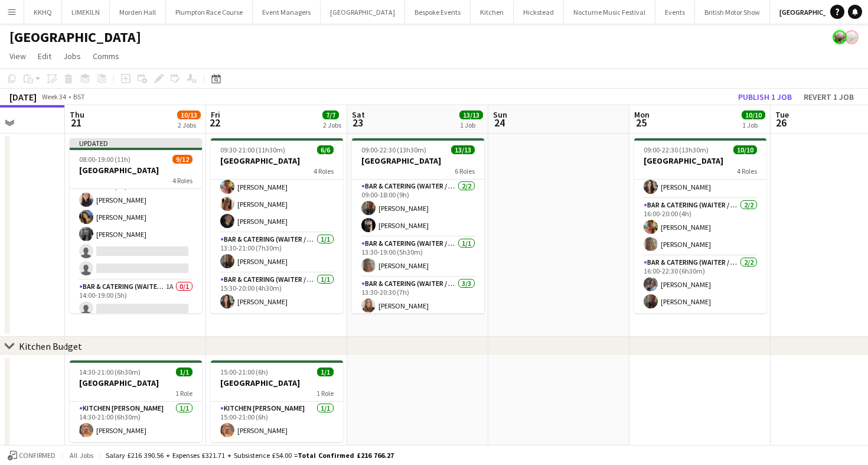
scroll to position [165, 0]
click at [753, 99] on button "Publish 1 job" at bounding box center [764, 96] width 63 height 15
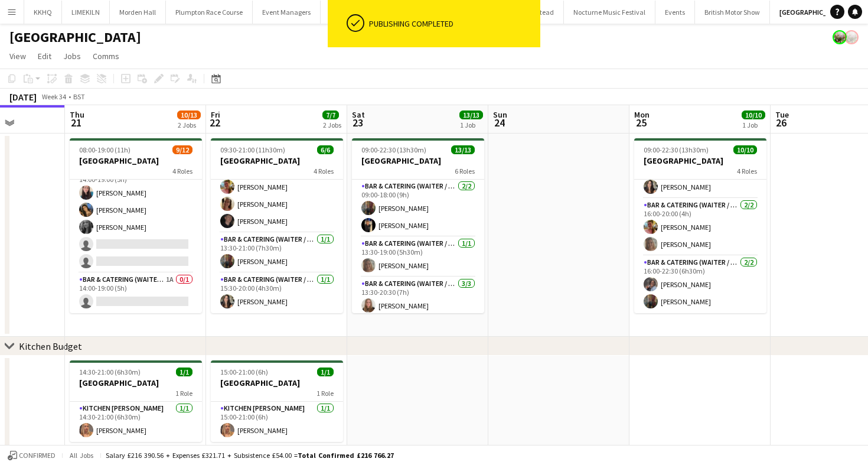
scroll to position [164, 0]
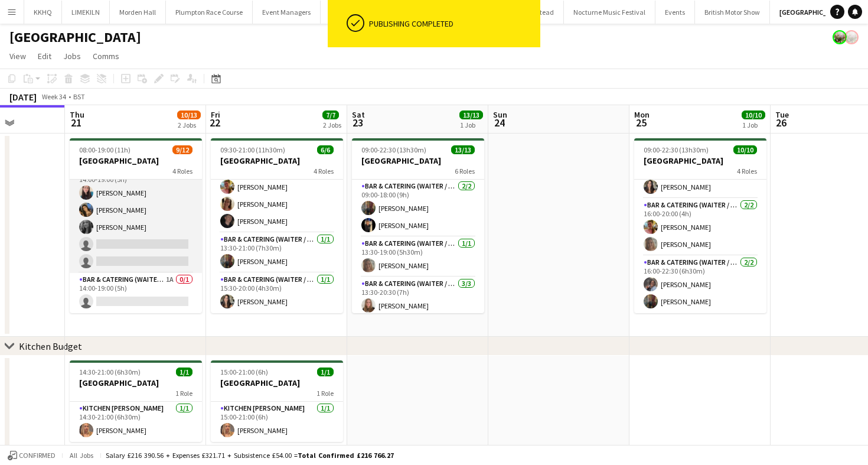
click at [133, 238] on app-card-role "Bar & Catering (Waiter / waitress) 7I [DATE] 14:00-19:00 (5h) [PERSON_NAME] [PE…" at bounding box center [136, 218] width 132 height 109
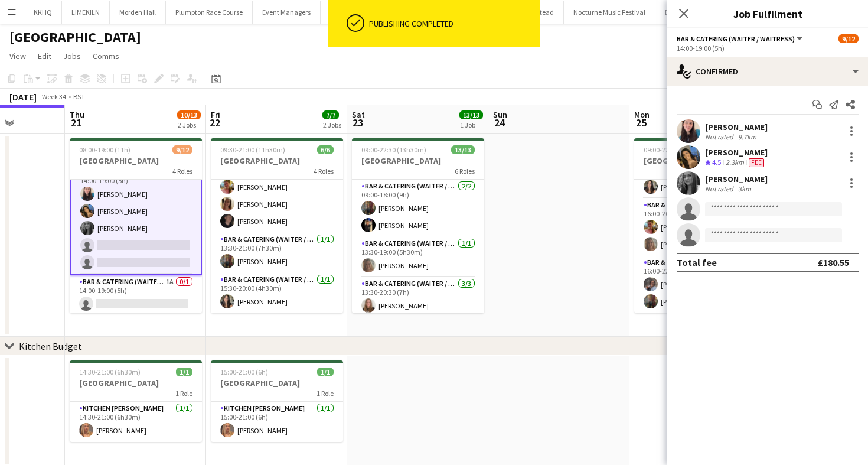
scroll to position [165, 0]
click at [742, 210] on input at bounding box center [773, 209] width 137 height 14
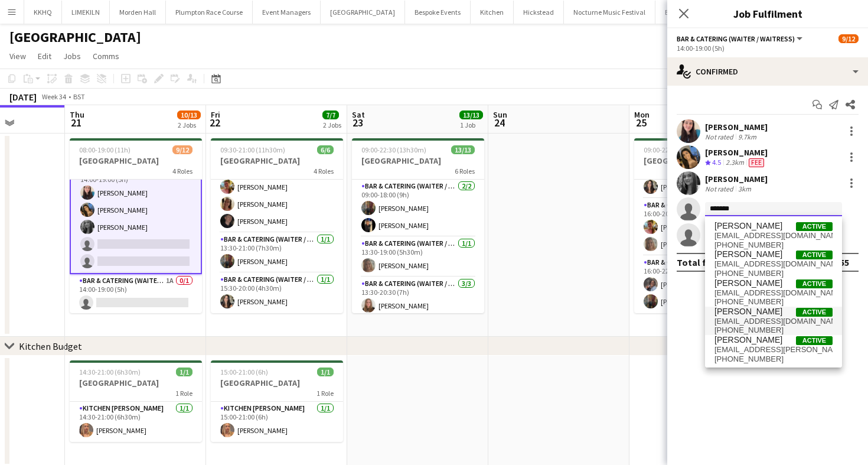
type input "*******"
click at [726, 320] on span "[EMAIL_ADDRESS][DOMAIN_NAME]" at bounding box center [773, 320] width 118 height 9
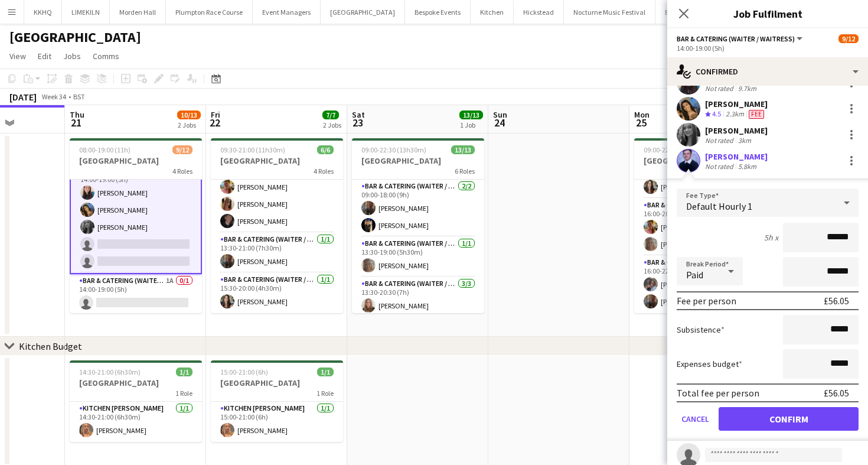
scroll to position [52, 0]
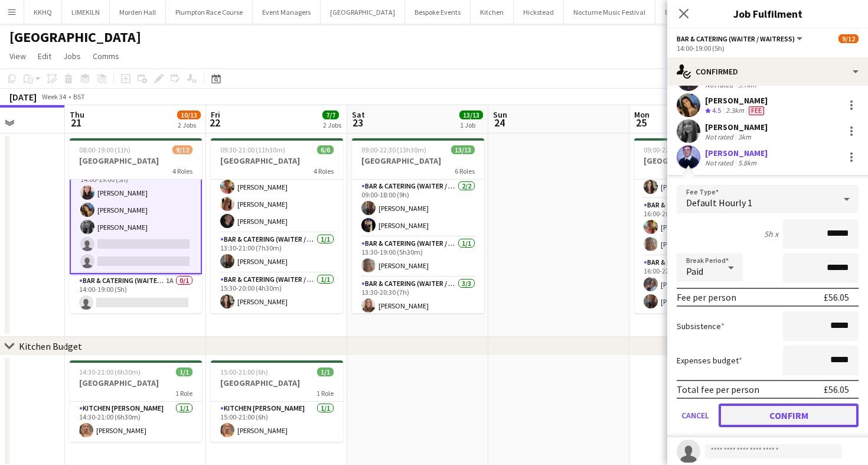
click at [746, 420] on button "Confirm" at bounding box center [789, 415] width 140 height 24
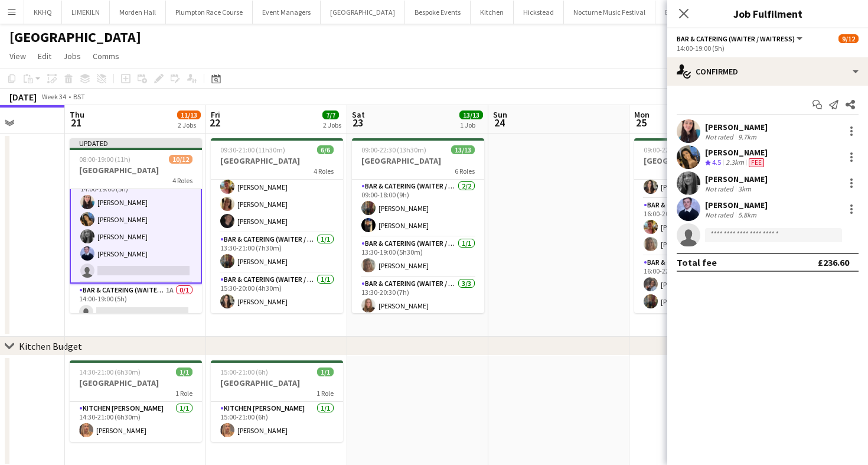
click at [596, 55] on app-page-menu "View Day view expanded Day view collapsed Month view Date picker Jump to [DATE]…" at bounding box center [434, 57] width 868 height 22
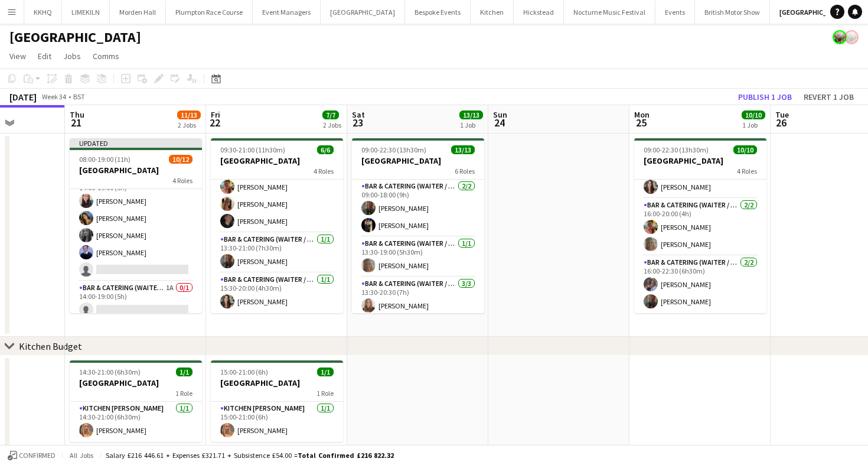
scroll to position [164, 0]
click at [769, 98] on button "Publish 1 job" at bounding box center [764, 96] width 63 height 15
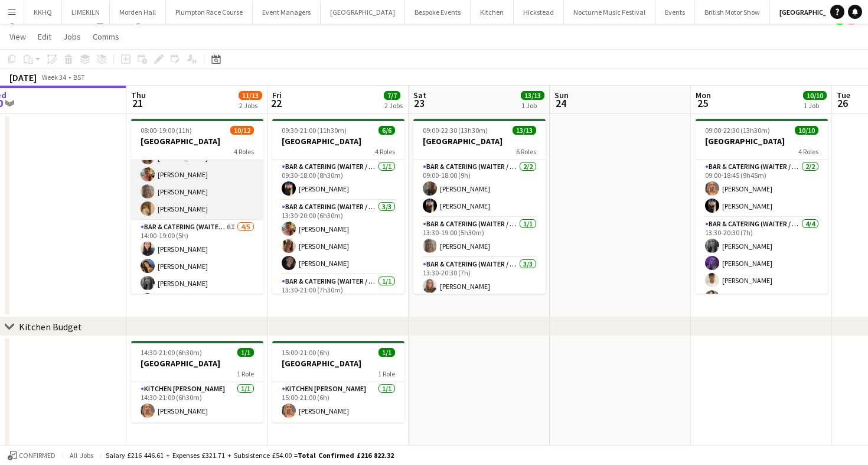
scroll to position [0, 0]
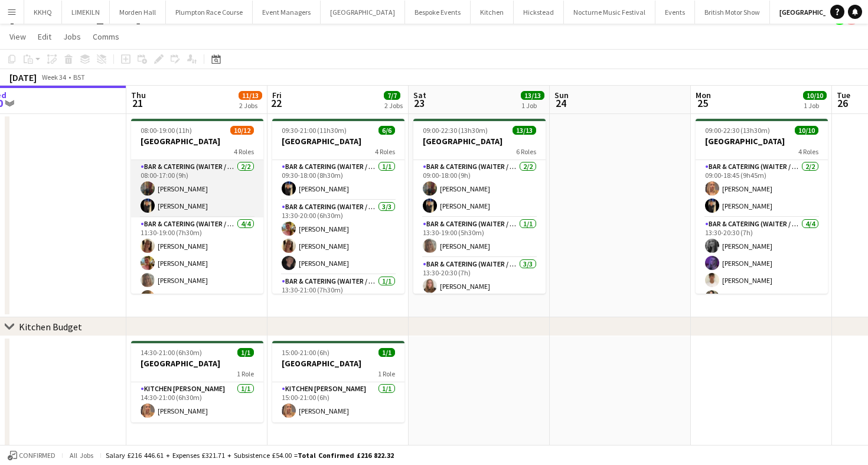
click at [168, 196] on app-card-role "Bar & Catering (Waiter / waitress) [DATE] 08:00-17:00 (9h) [PERSON_NAME]" at bounding box center [197, 188] width 132 height 57
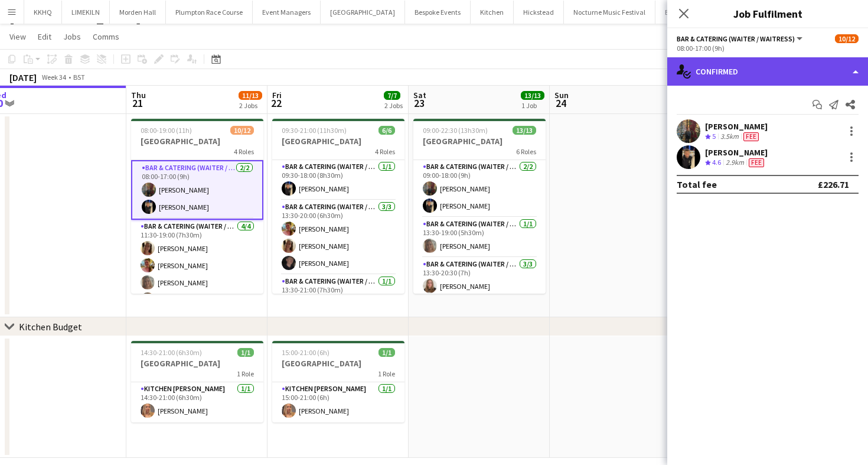
click at [761, 66] on div "single-neutral-actions-check-2 Confirmed" at bounding box center [767, 71] width 201 height 28
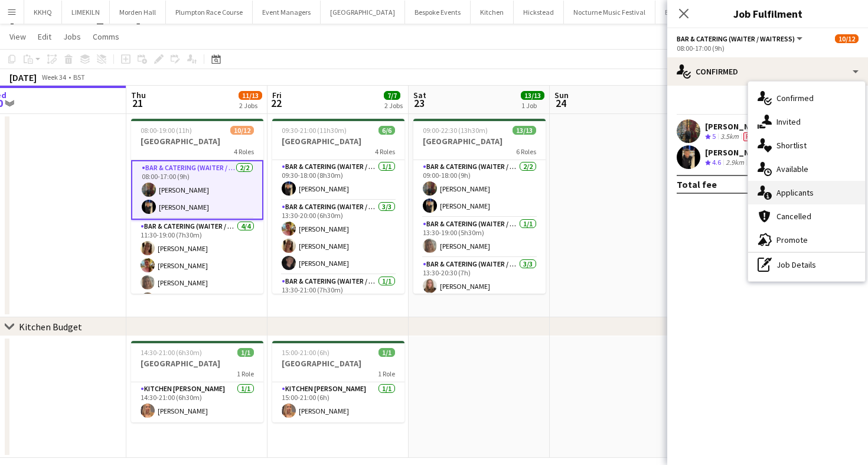
click at [800, 189] on div "single-neutral-actions-information Applicants" at bounding box center [806, 193] width 117 height 24
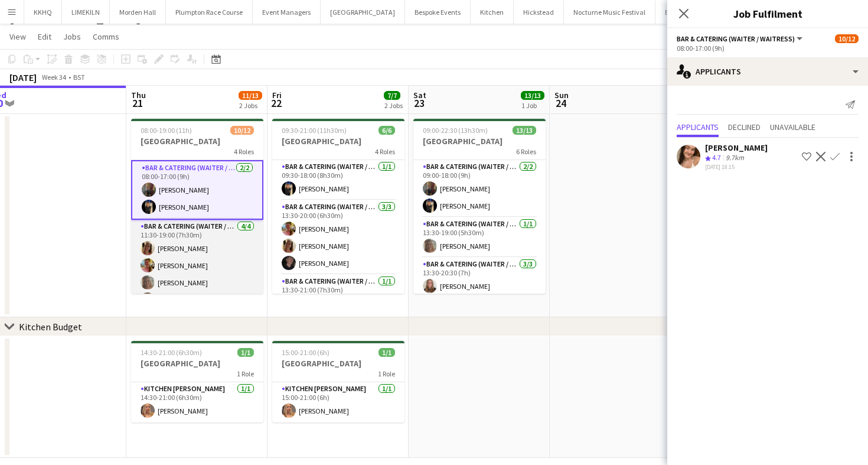
click at [170, 253] on app-card-role "Bar & Catering (Waiter / waitress) [DATE] 11:30-19:00 (7h30m) [PERSON_NAME] [PE…" at bounding box center [197, 266] width 132 height 92
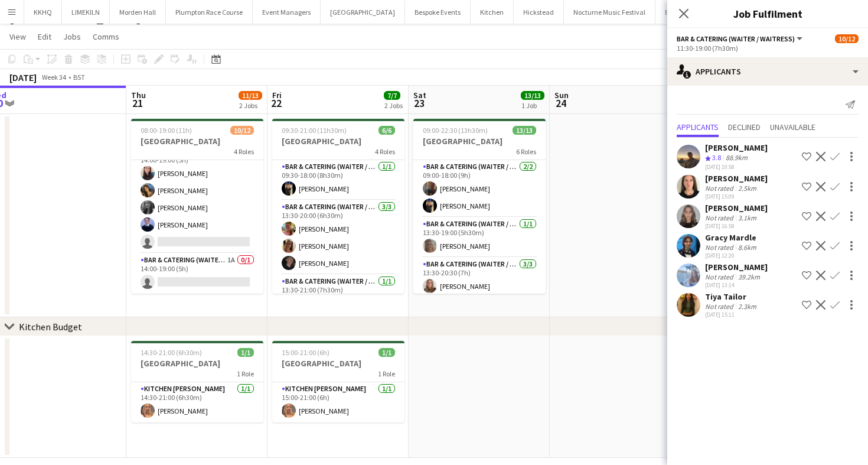
scroll to position [156, 0]
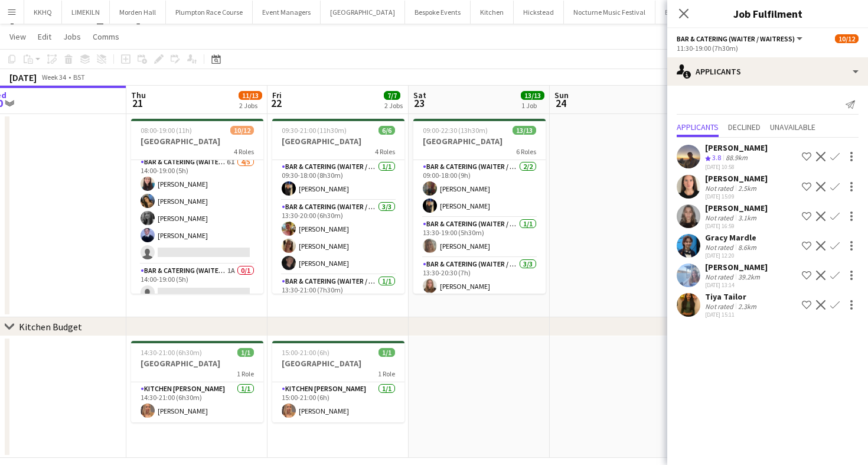
click at [721, 240] on div "Gracy Mardle" at bounding box center [732, 237] width 54 height 11
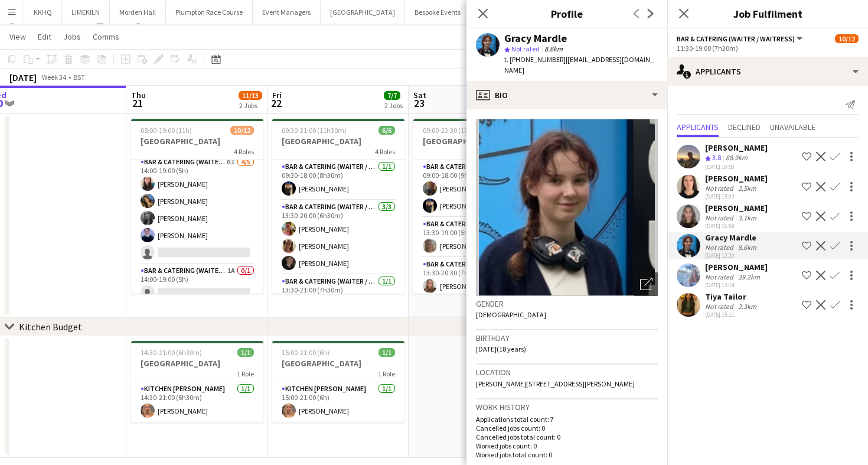
click at [711, 209] on div "[PERSON_NAME]" at bounding box center [736, 208] width 63 height 11
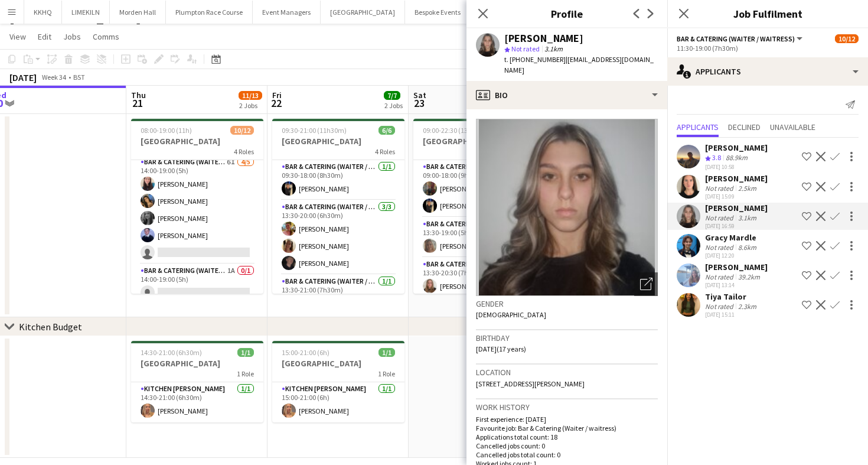
click at [714, 184] on div "Not rated" at bounding box center [720, 188] width 31 height 9
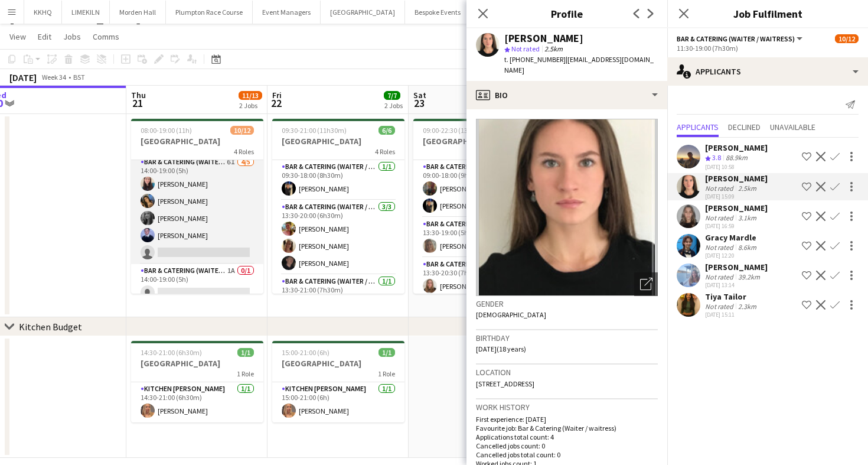
scroll to position [166, 0]
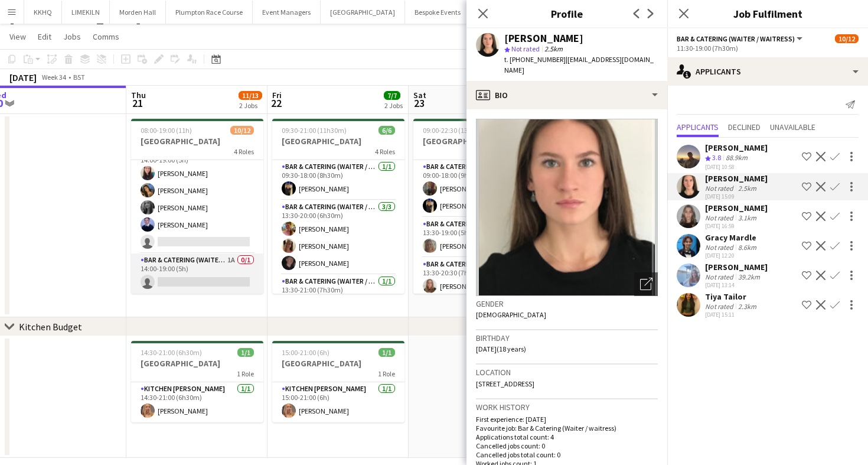
click at [194, 272] on app-card-role "Bar & Catering (Waiter / waitress) 1A 0/1 14:00-19:00 (5h) single-neutral-actio…" at bounding box center [197, 273] width 132 height 40
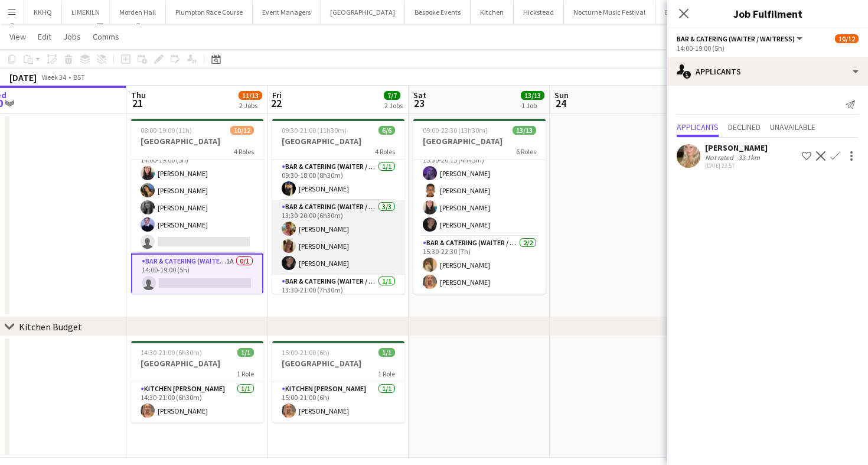
scroll to position [61, 0]
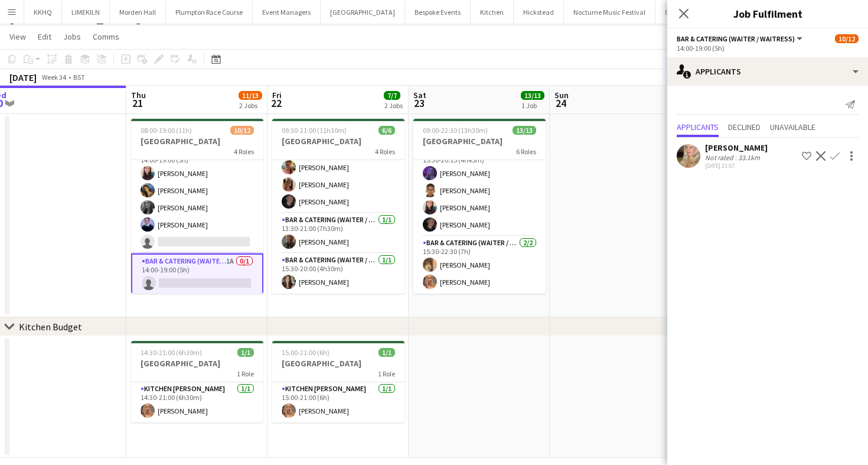
click at [701, 148] on div "[PERSON_NAME] Not rated 33.1km [DATE] 23:57 Shortlist crew Decline Confirm" at bounding box center [767, 155] width 201 height 27
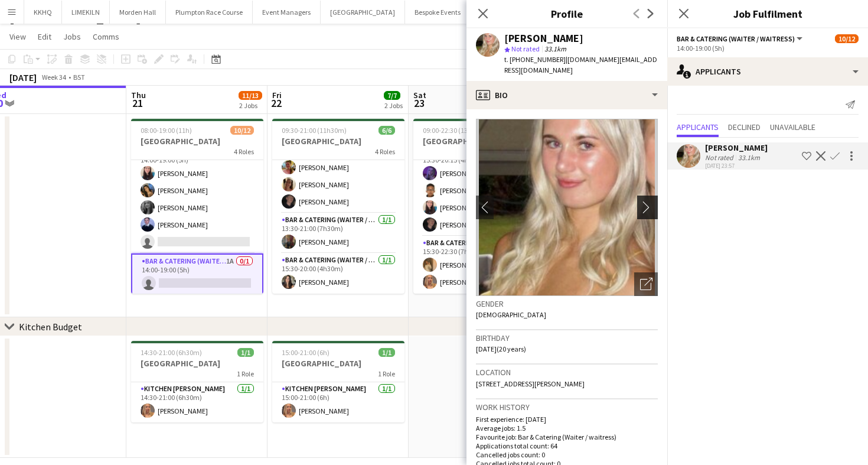
click at [652, 195] on button "chevron-right" at bounding box center [649, 207] width 24 height 24
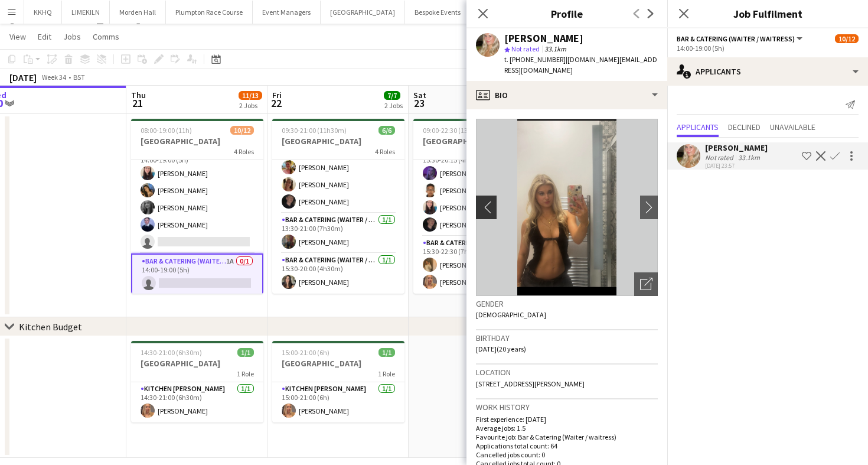
click at [481, 201] on app-icon "chevron-left" at bounding box center [485, 207] width 18 height 12
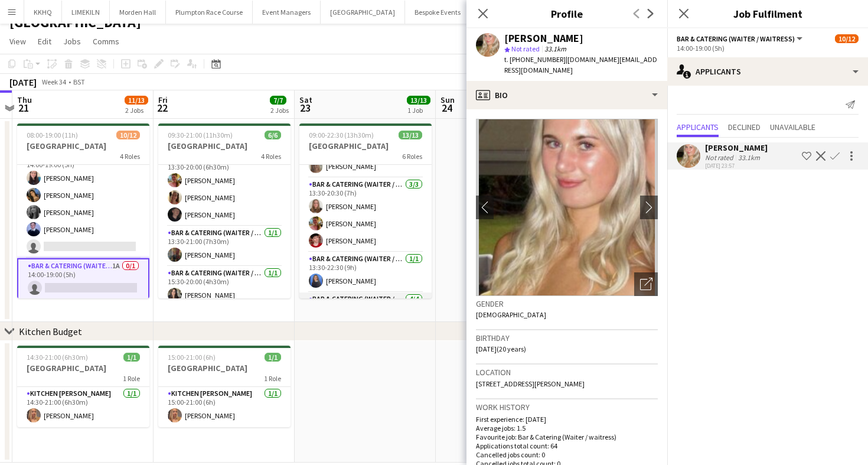
scroll to position [0, 0]
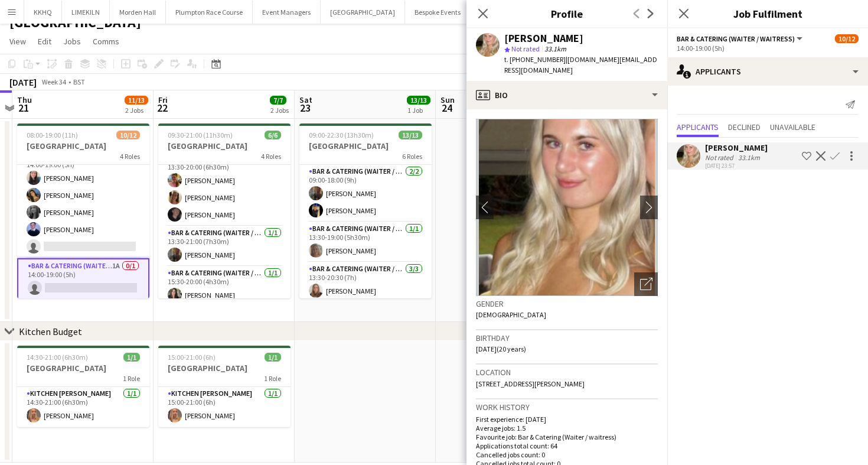
click at [306, 61] on app-toolbar "Copy Paste Paste Command V Paste with crew Command Shift V Paste linked Job [GE…" at bounding box center [434, 64] width 868 height 20
